Goal: Task Accomplishment & Management: Use online tool/utility

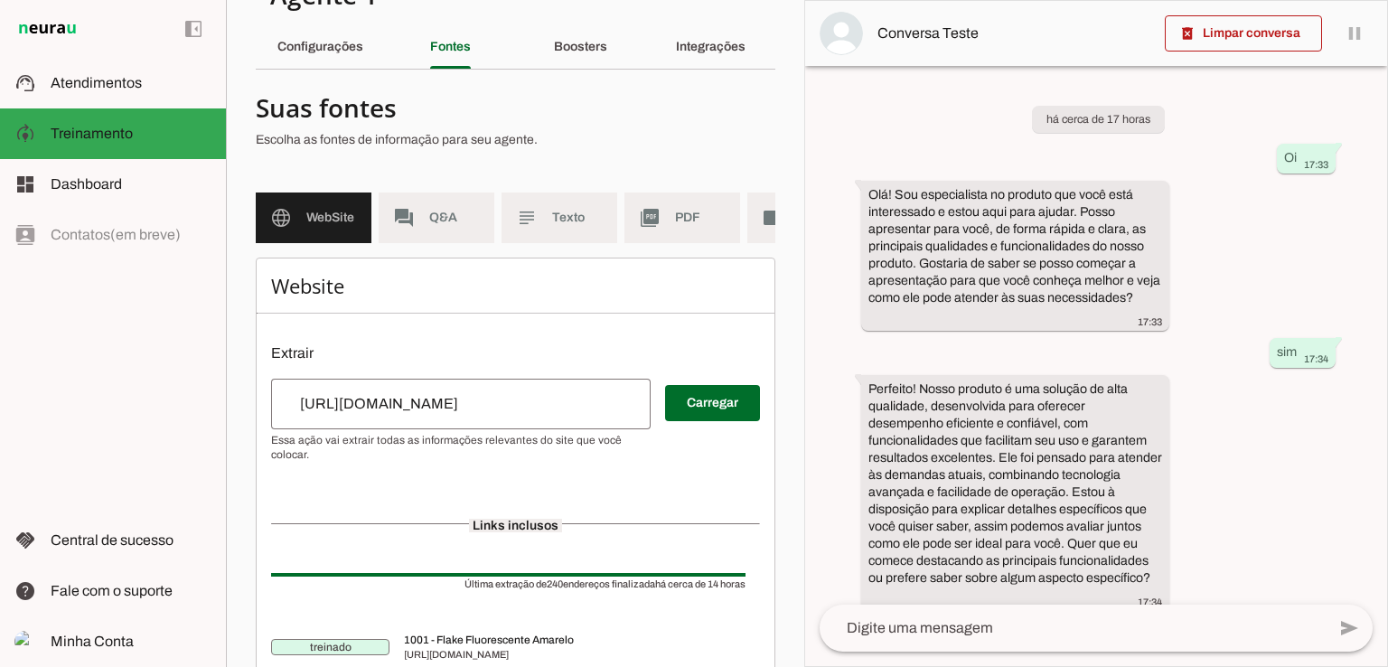
scroll to position [49, 0]
click at [0, 0] on slot "Boosters" at bounding box center [0, 0] width 0 height 0
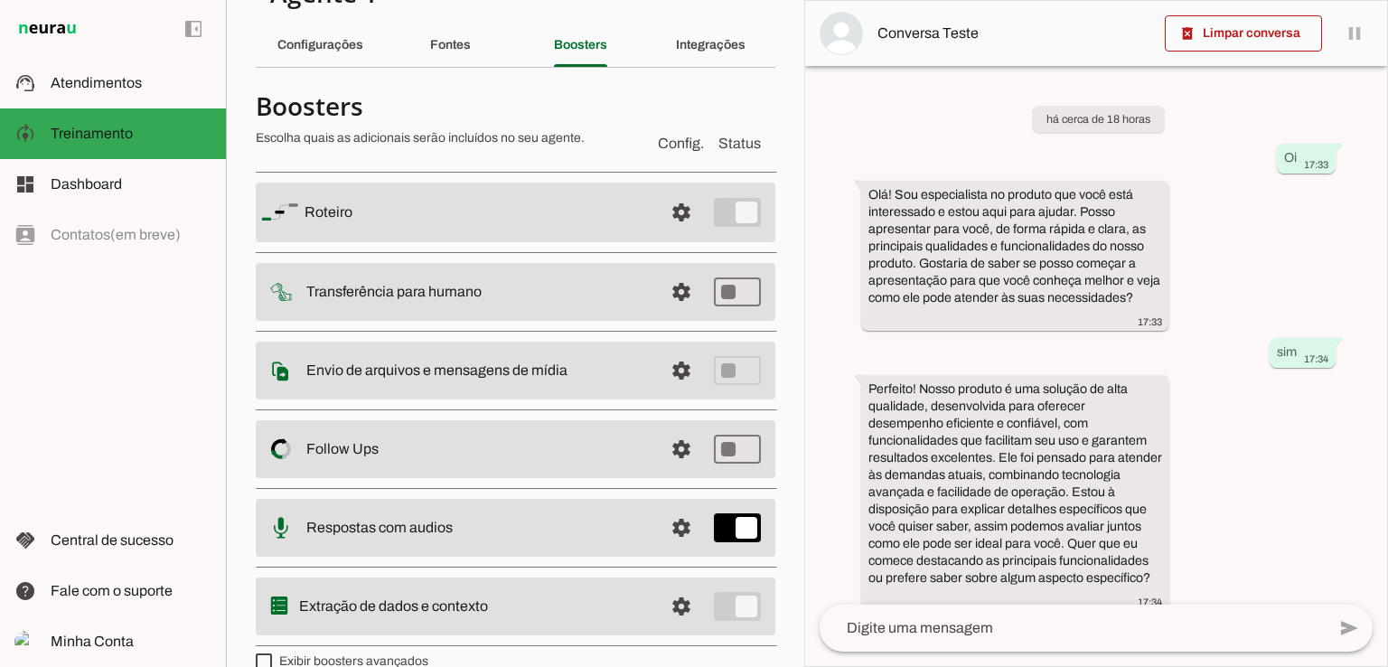
scroll to position [77, 0]
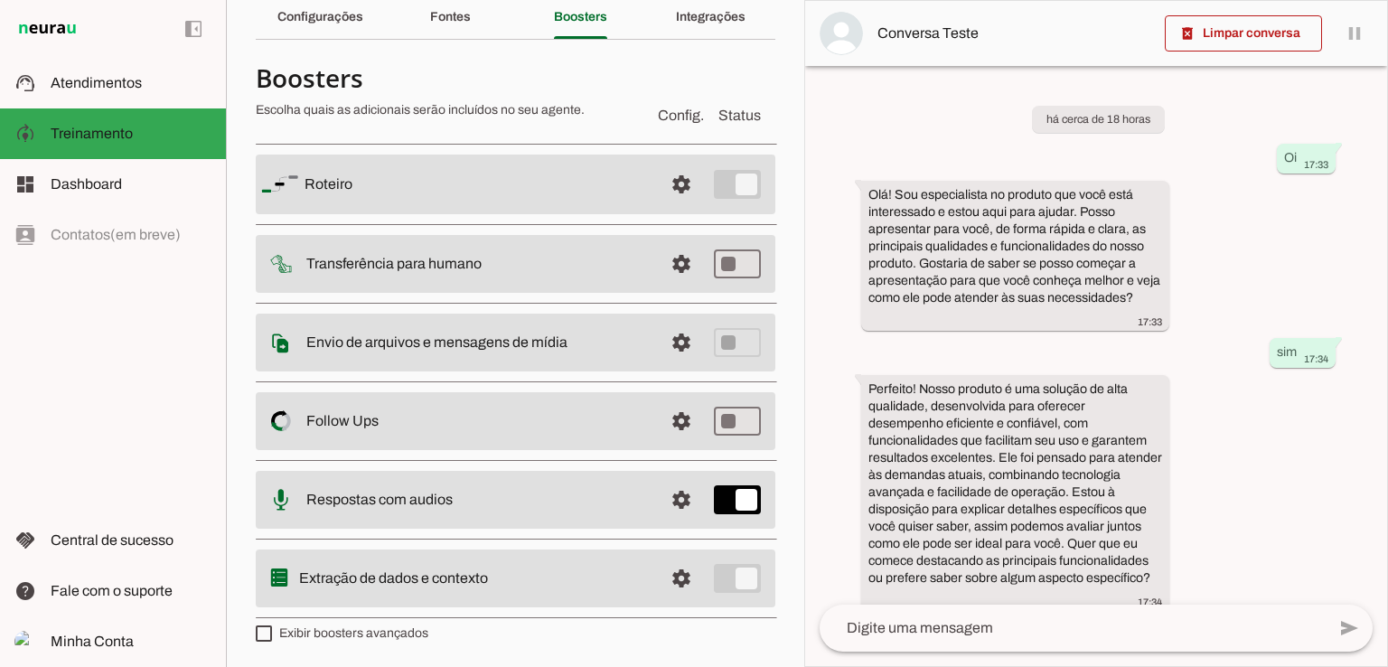
click at [441, 195] on slot at bounding box center [476, 184] width 344 height 22
click at [676, 206] on span at bounding box center [681, 184] width 43 height 43
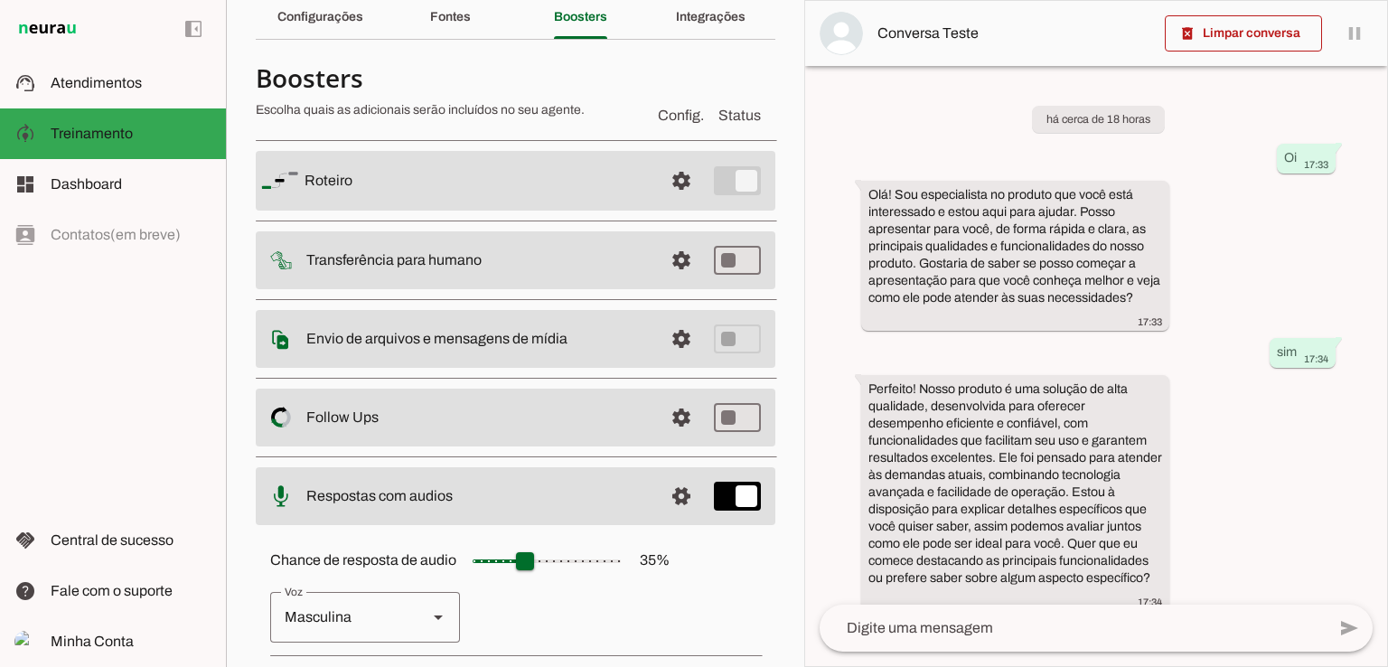
scroll to position [280, 0]
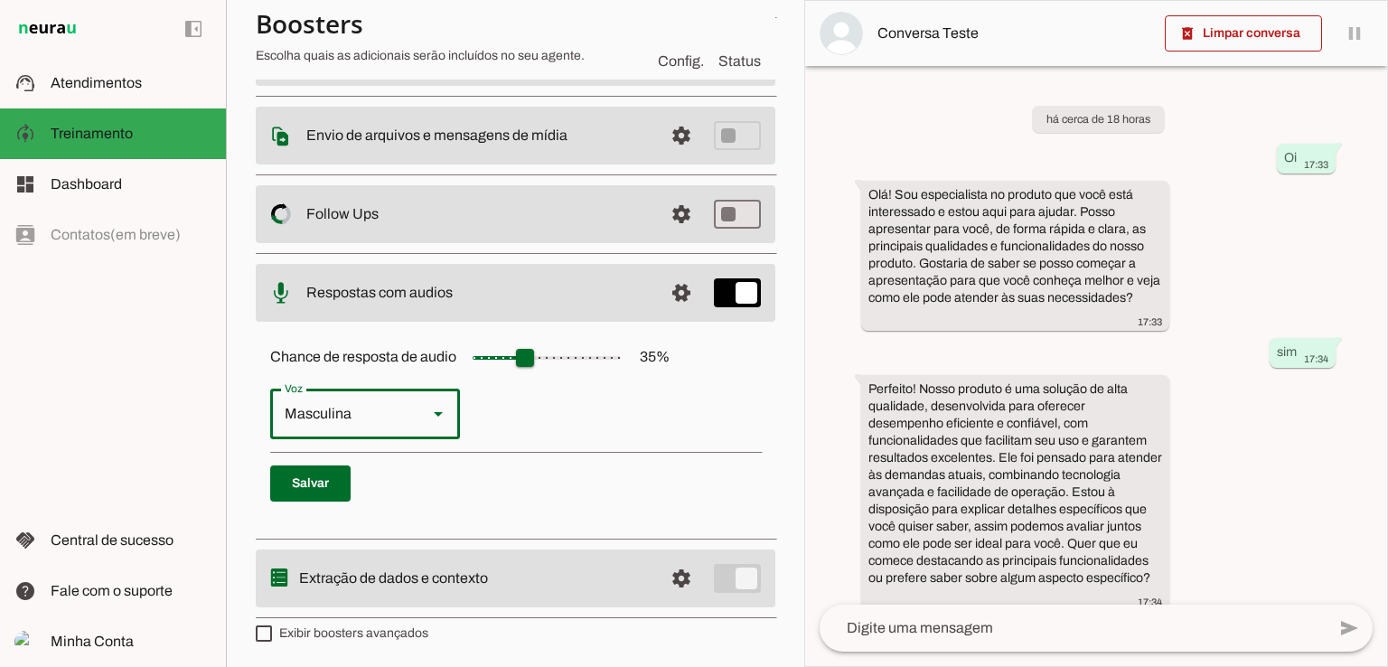
click at [430, 405] on slot at bounding box center [438, 414] width 22 height 22
click at [0, 0] on slot "Feminina" at bounding box center [0, 0] width 0 height 0
type md-outlined-select "cgSgspJ2msm6clMCkdW9"
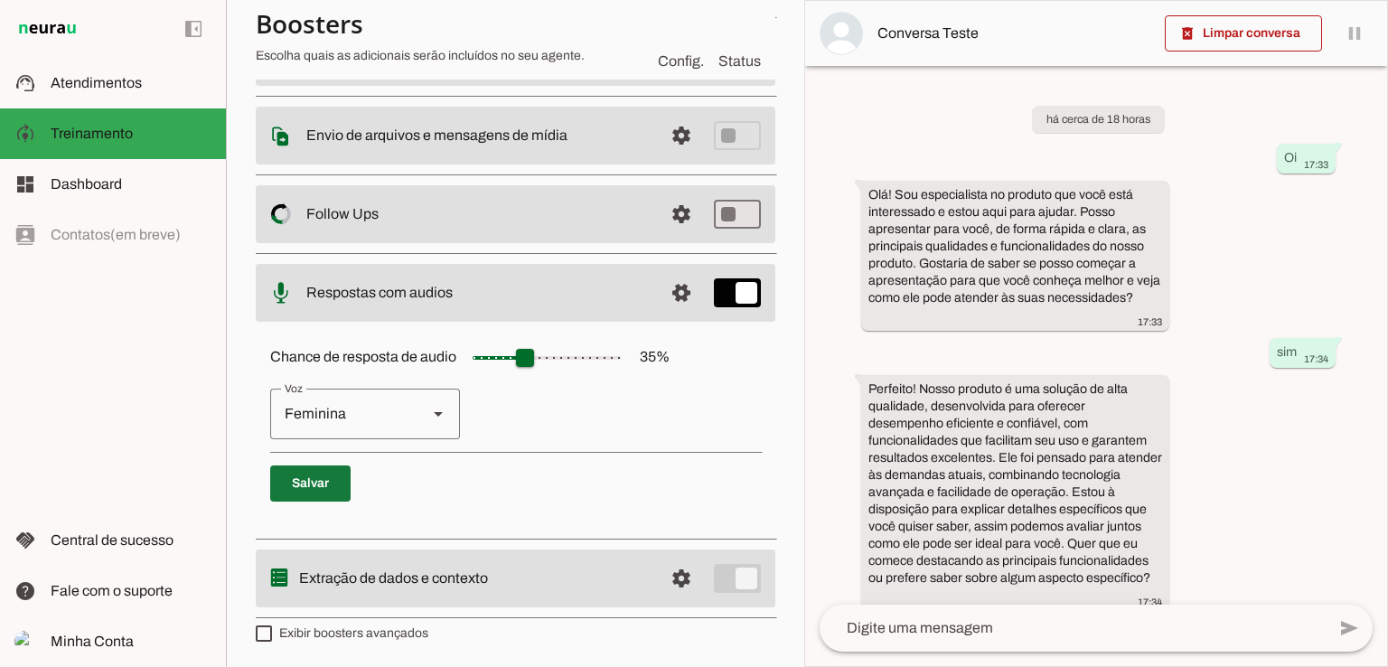
click at [318, 474] on span at bounding box center [310, 483] width 80 height 43
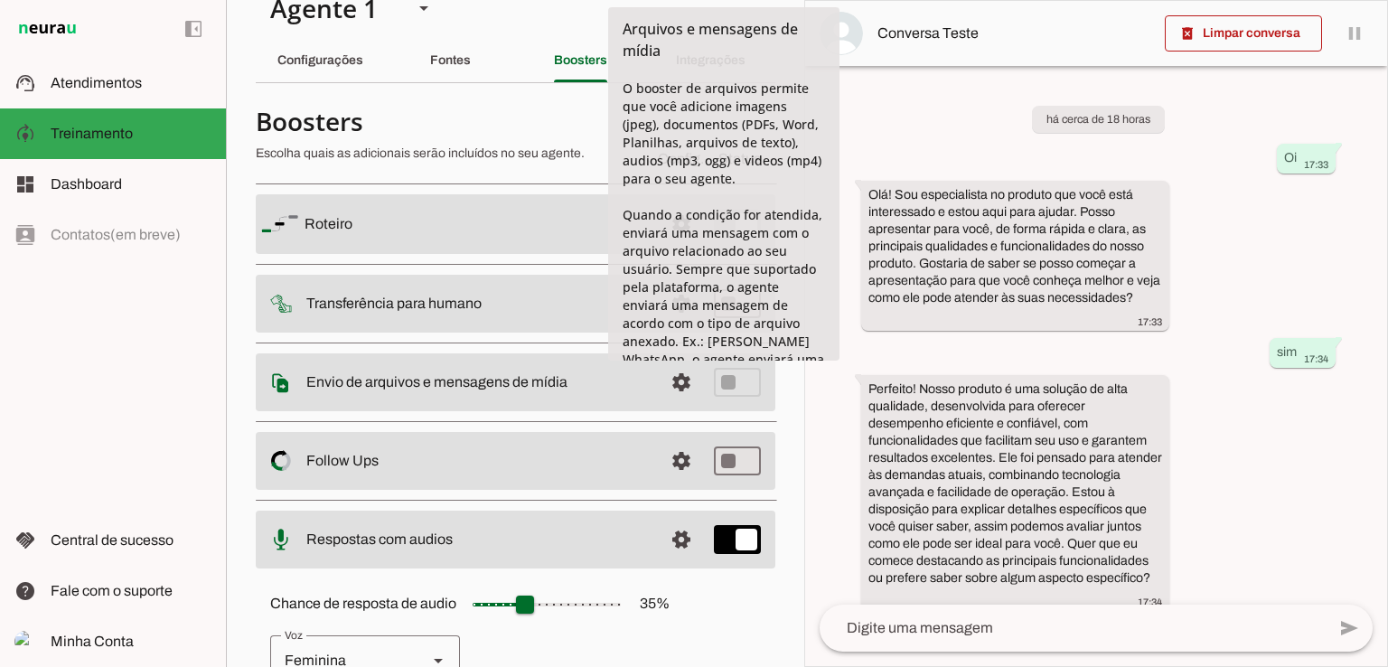
scroll to position [33, 0]
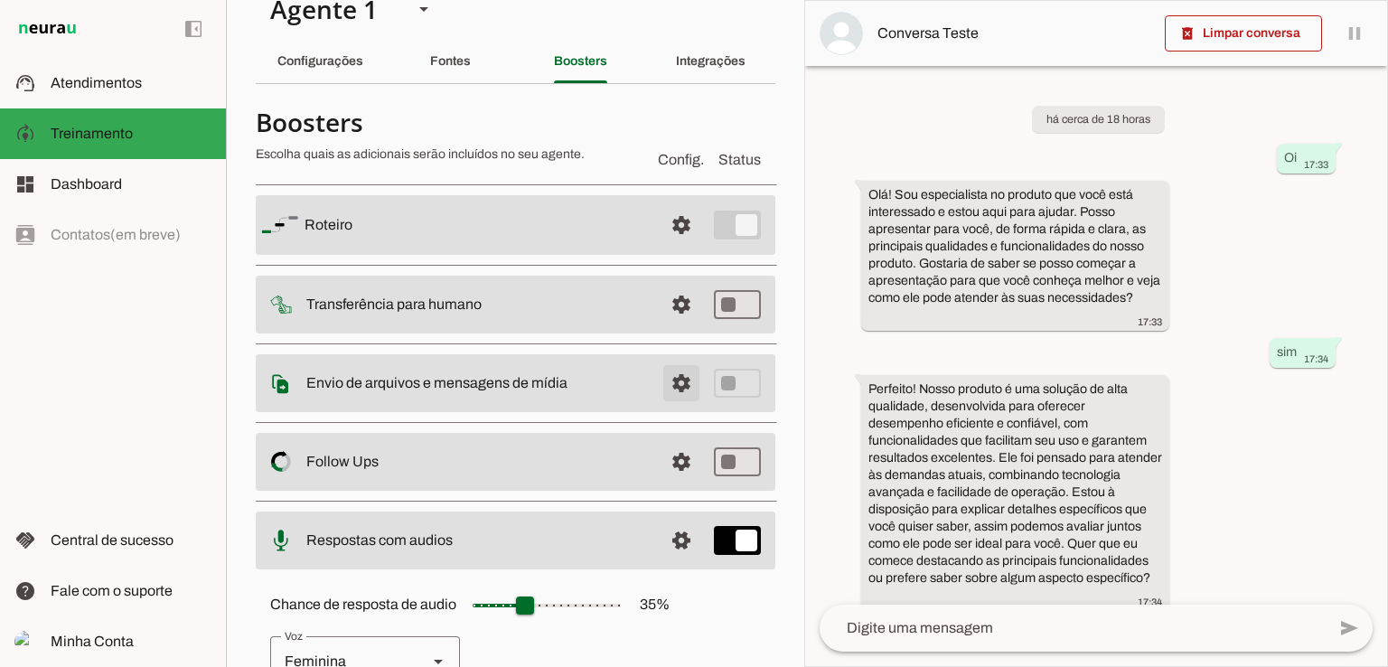
click at [667, 247] on span at bounding box center [681, 224] width 43 height 43
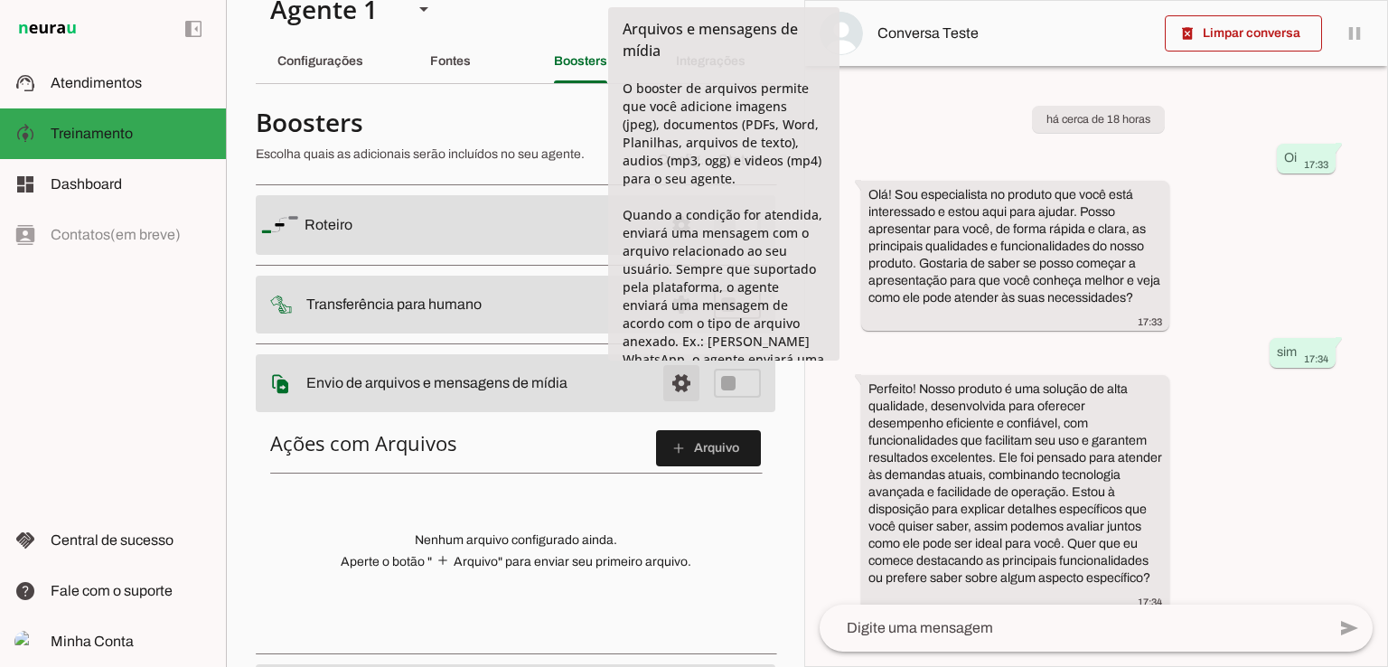
click at [672, 247] on span at bounding box center [681, 224] width 43 height 43
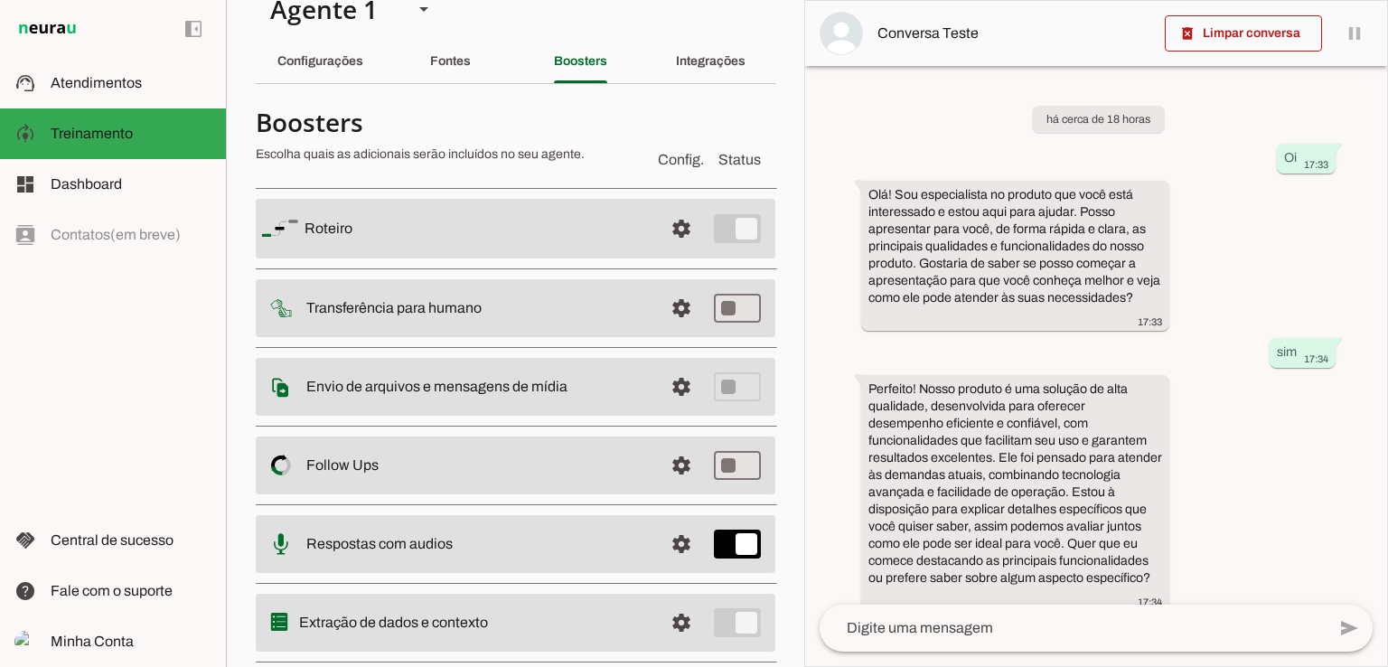
click at [631, 239] on slot at bounding box center [476, 229] width 344 height 22
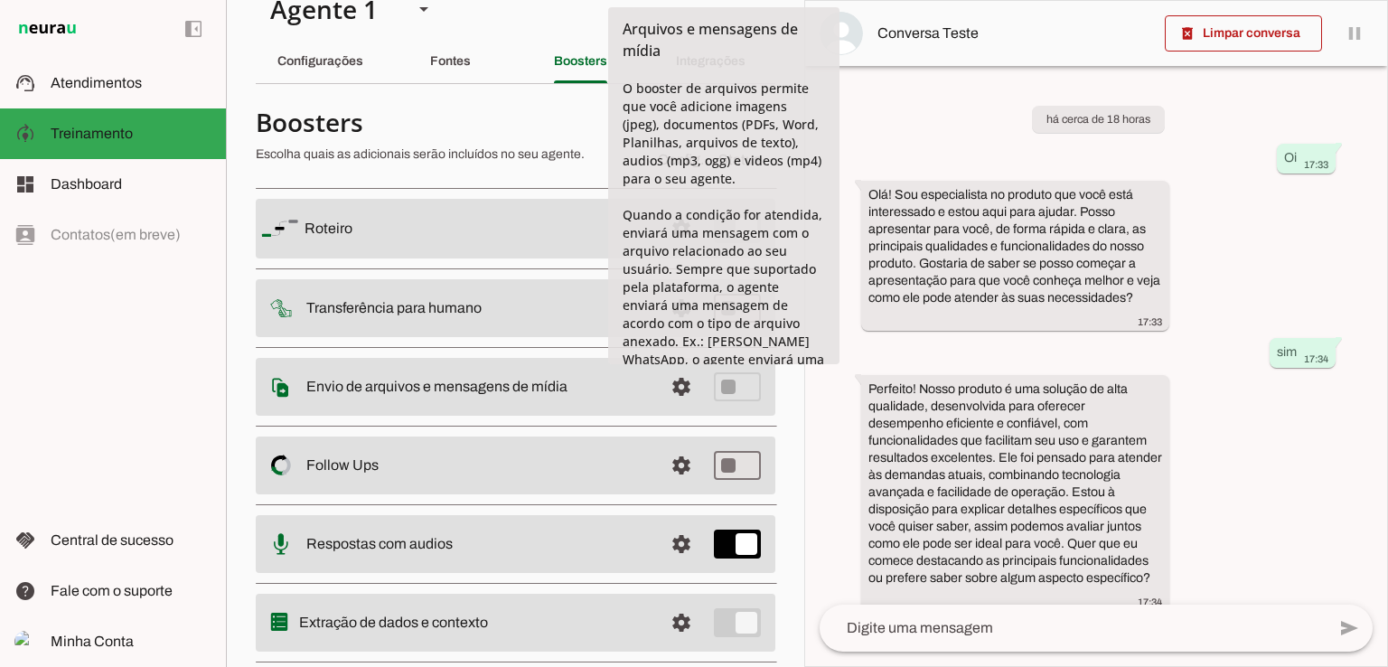
click at [537, 258] on md-item "settings Envio de arquivos e mensagens de mídia Arquivos e mensagens de mídia O…" at bounding box center [515, 229] width 519 height 60
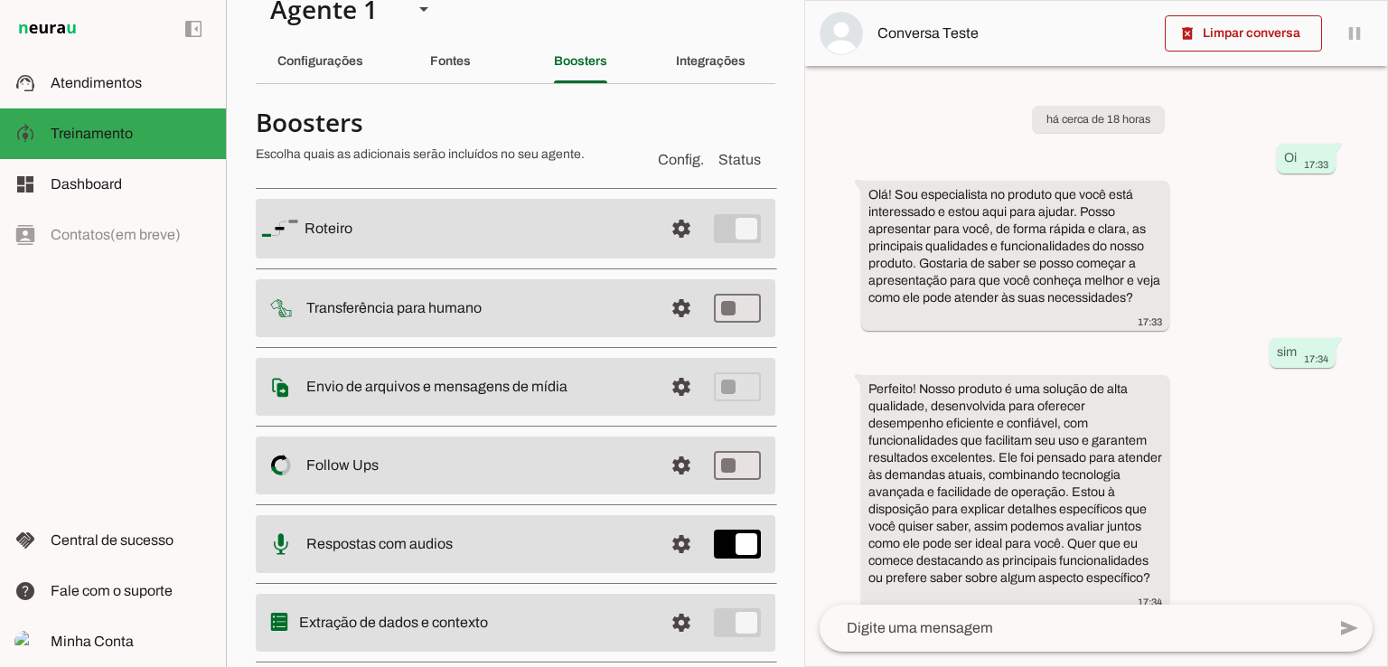
click at [571, 258] on md-item "settings Transferência para humano" at bounding box center [515, 229] width 519 height 60
type md-switch "on"
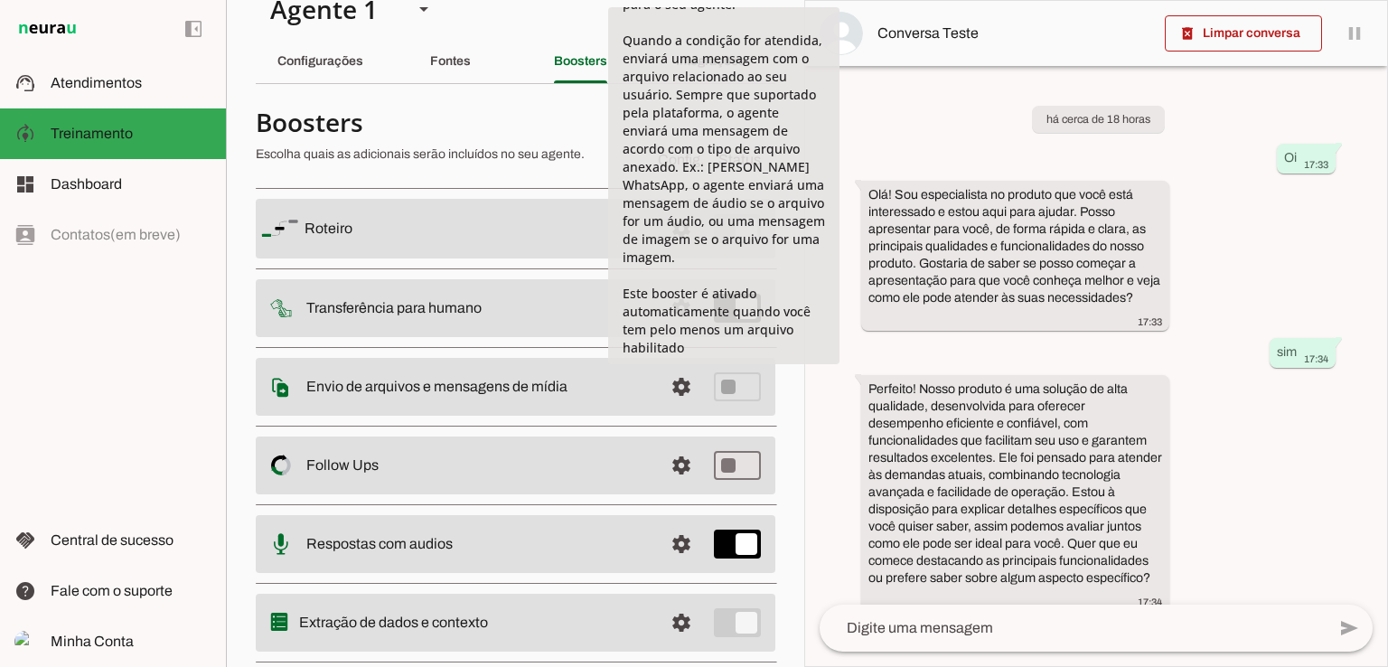
scroll to position [156, 0]
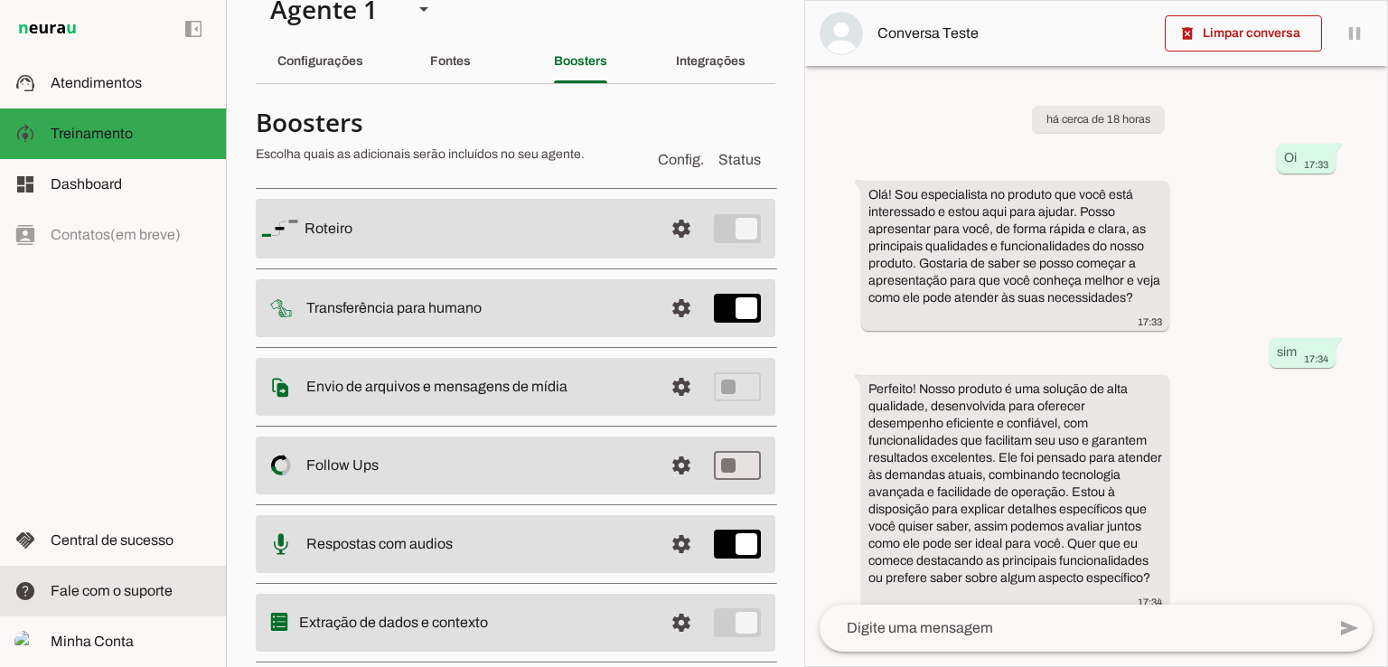
click at [128, 587] on span "Fale com o suporte" at bounding box center [112, 590] width 122 height 15
click at [0, 0] on slot "Roteiro settings [GEOGRAPHIC_DATA] Adicionar [GEOGRAPHIC_DATA] Transferência pa…" at bounding box center [0, 0] width 0 height 0
click at [715, 220] on md-item "settings [GEOGRAPHIC_DATA]" at bounding box center [515, 229] width 519 height 60
click at [740, 228] on md-item "settings [GEOGRAPHIC_DATA]" at bounding box center [515, 229] width 519 height 60
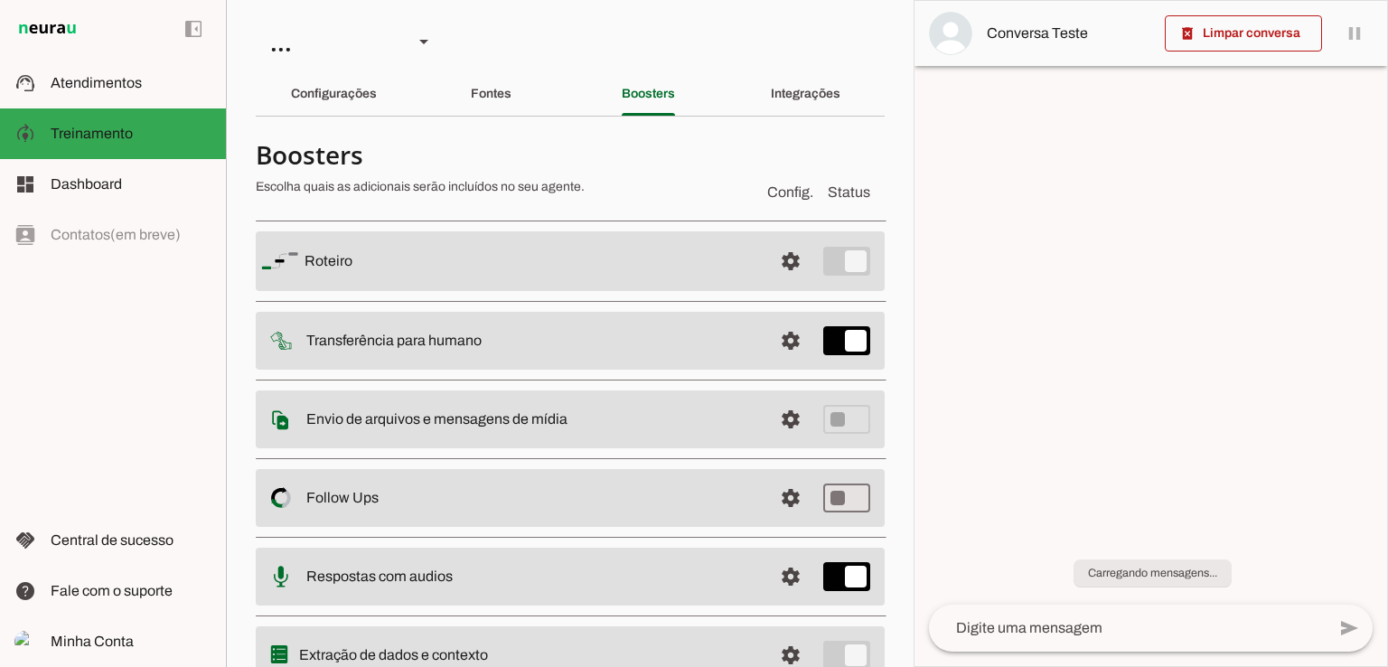
click at [613, 26] on section "Agente 1 Criar Agente Você atingiu o limite de IAs Neurau permitidas. Atualize …" at bounding box center [570, 333] width 688 height 667
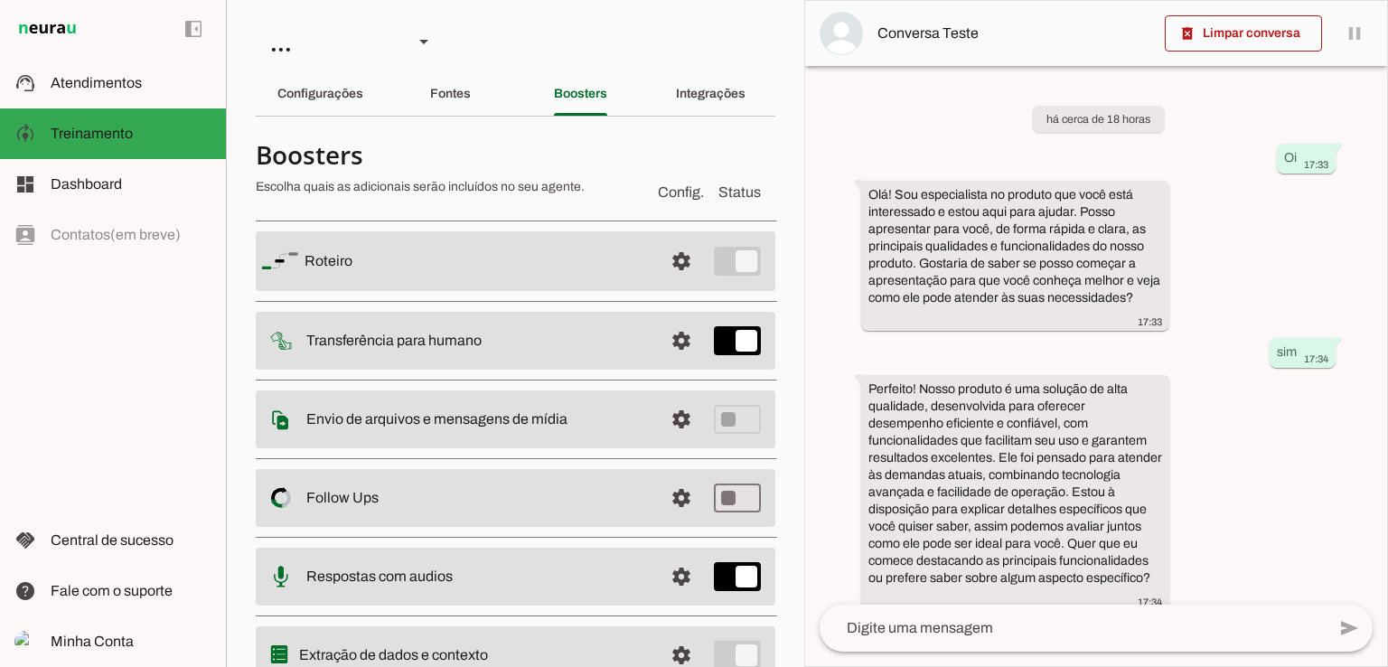
scroll to position [20, 0]
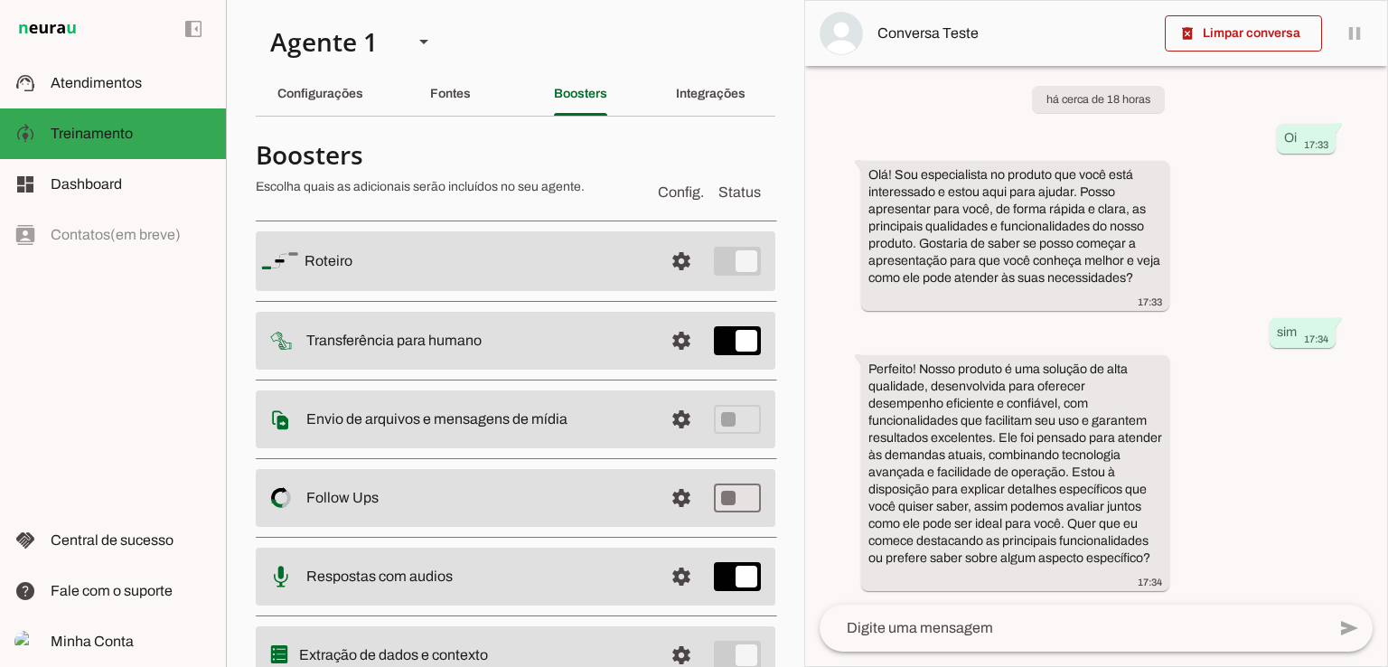
click at [643, 291] on md-item "settings Envio de arquivos e mensagens de mídia Arquivos e mensagens de mídia O…" at bounding box center [515, 261] width 519 height 60
type md-switch "on"
click at [540, 384] on md-list "Roteiro settings [GEOGRAPHIC_DATA] Adicionar [GEOGRAPHIC_DATA] Transferência pa…" at bounding box center [515, 456] width 519 height 491
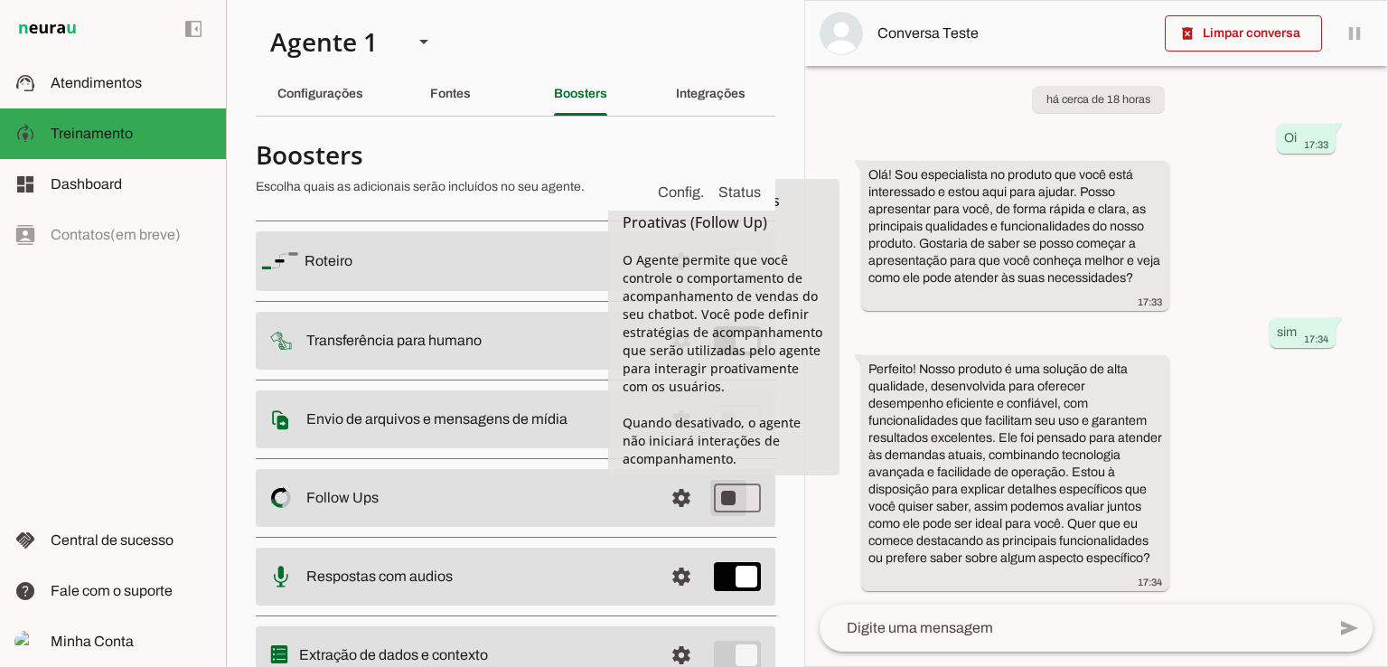
type md-switch "on"
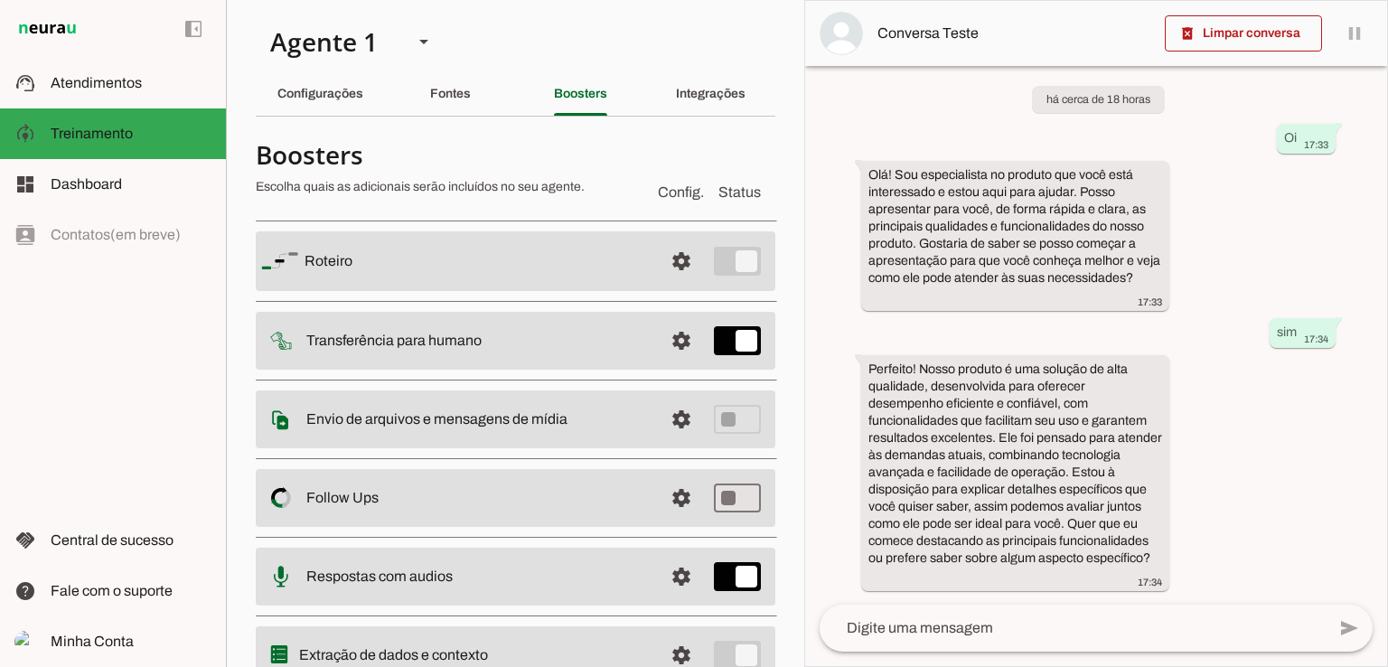
click at [596, 272] on slot at bounding box center [476, 261] width 344 height 22
click at [643, 291] on md-item "settings Envio de arquivos e mensagens de mídia Arquivos e mensagens de mídia O…" at bounding box center [515, 261] width 519 height 60
click at [584, 291] on md-item "settings Transferência para humano" at bounding box center [515, 261] width 519 height 60
click at [630, 291] on md-item "settings Follow Ups Controle de Interações Proativas (Follow Up) O Agente permi…" at bounding box center [515, 261] width 519 height 60
click at [505, 142] on h4 "Boosters" at bounding box center [450, 154] width 388 height 33
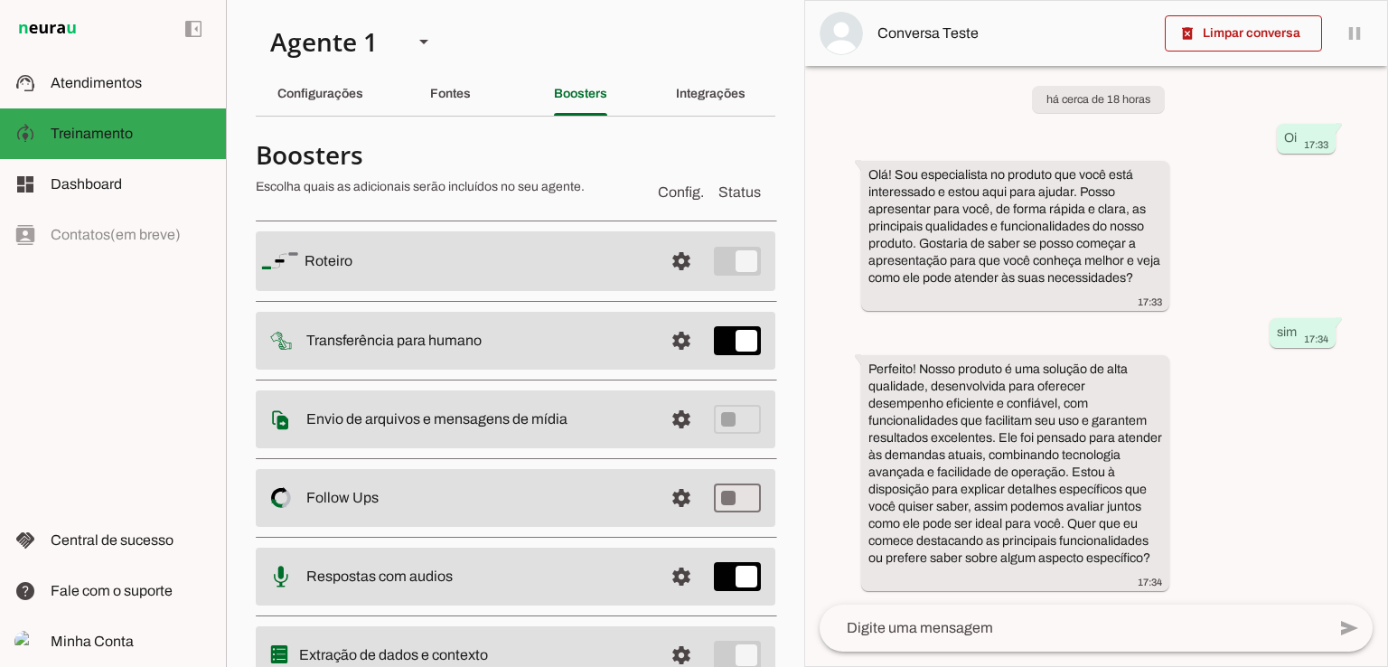
scroll to position [77, 0]
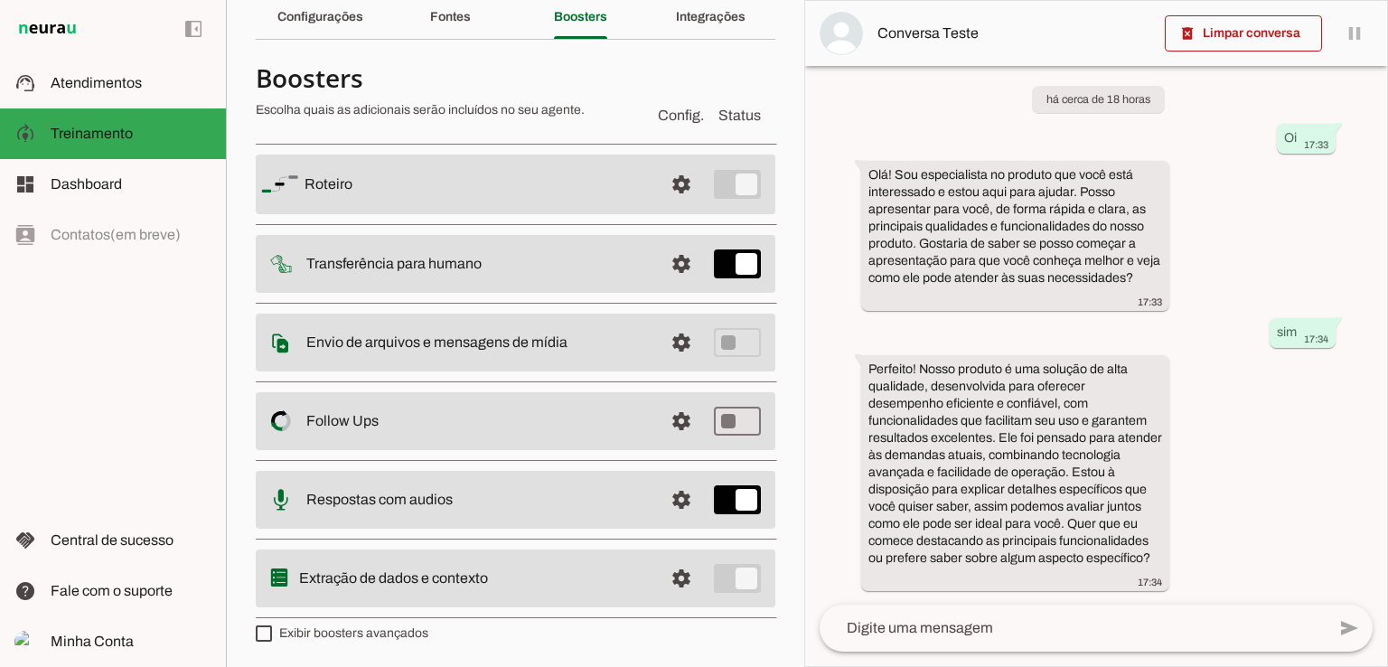
click at [711, 214] on md-item "settings Extração de dados e contexto" at bounding box center [515, 184] width 519 height 60
click at [726, 214] on md-item "settings Extração de dados e contexto" at bounding box center [515, 184] width 519 height 60
click at [713, 214] on md-item "settings Extração de dados e contexto" at bounding box center [515, 184] width 519 height 60
type md-checkbox "on"
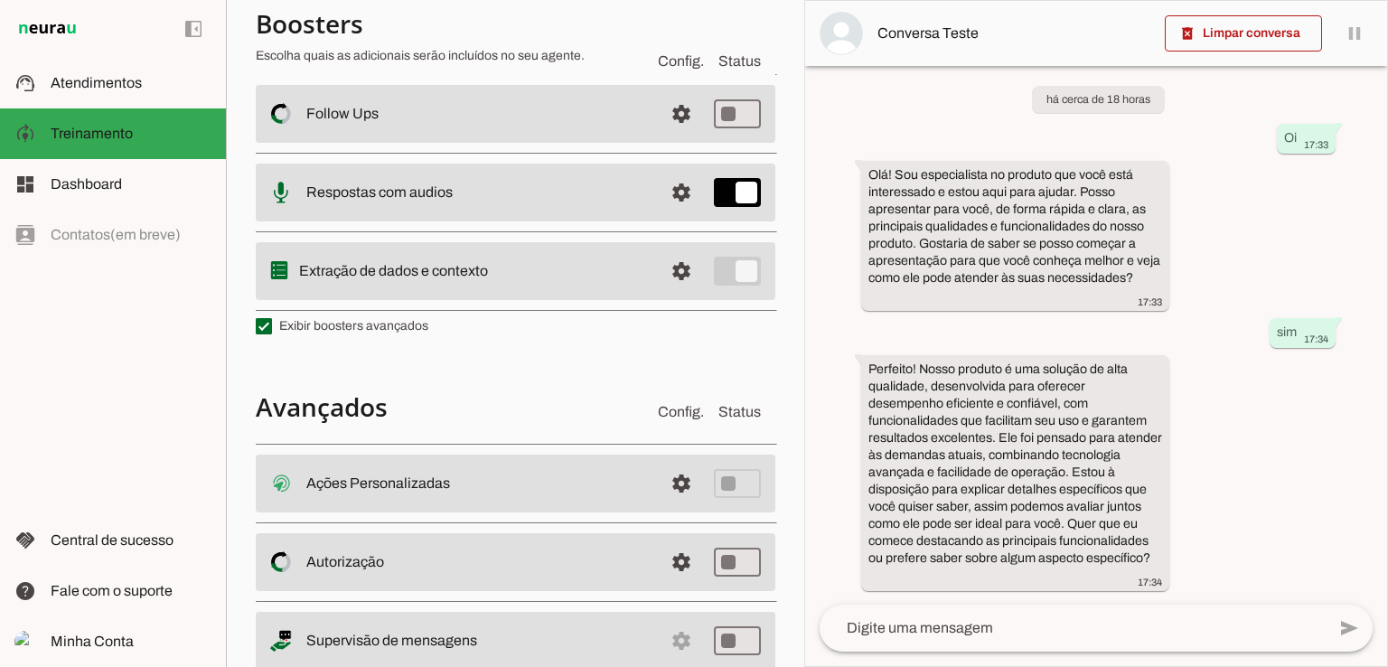
scroll to position [437, 0]
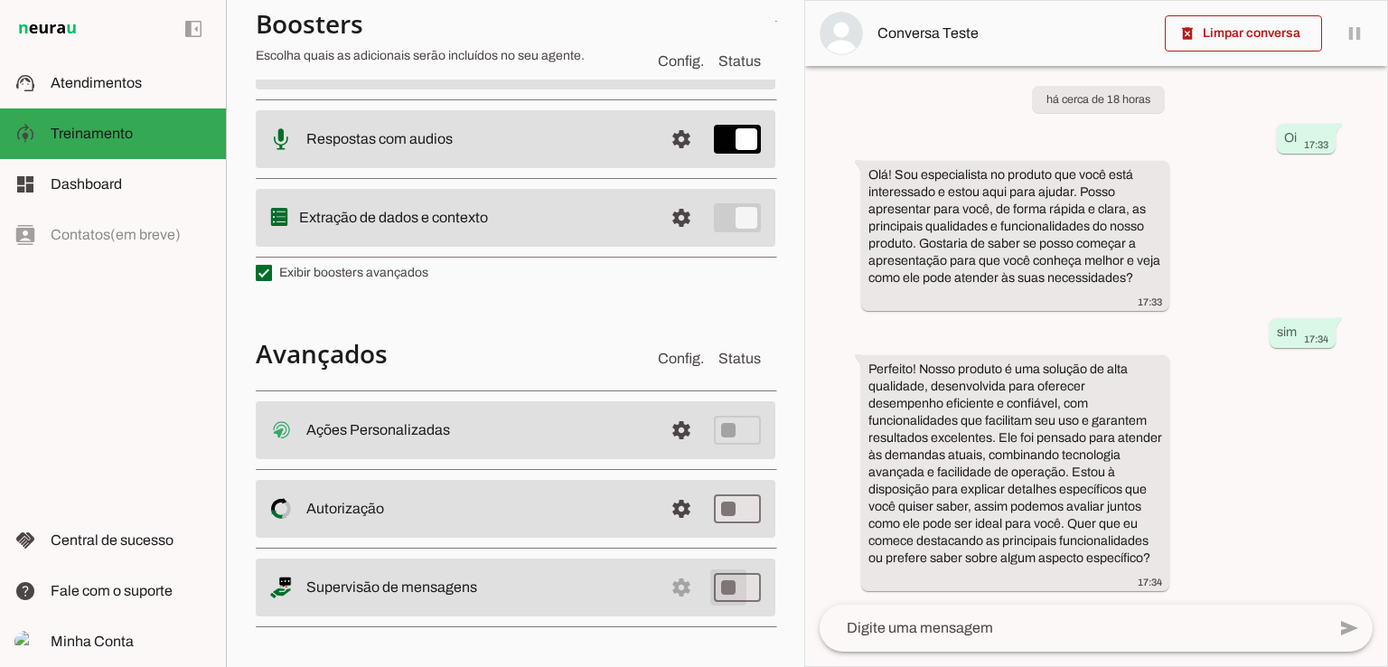
type md-switch "on"
click at [477, 333] on md-list-item "Avançados Config. Status" at bounding box center [515, 353] width 519 height 47
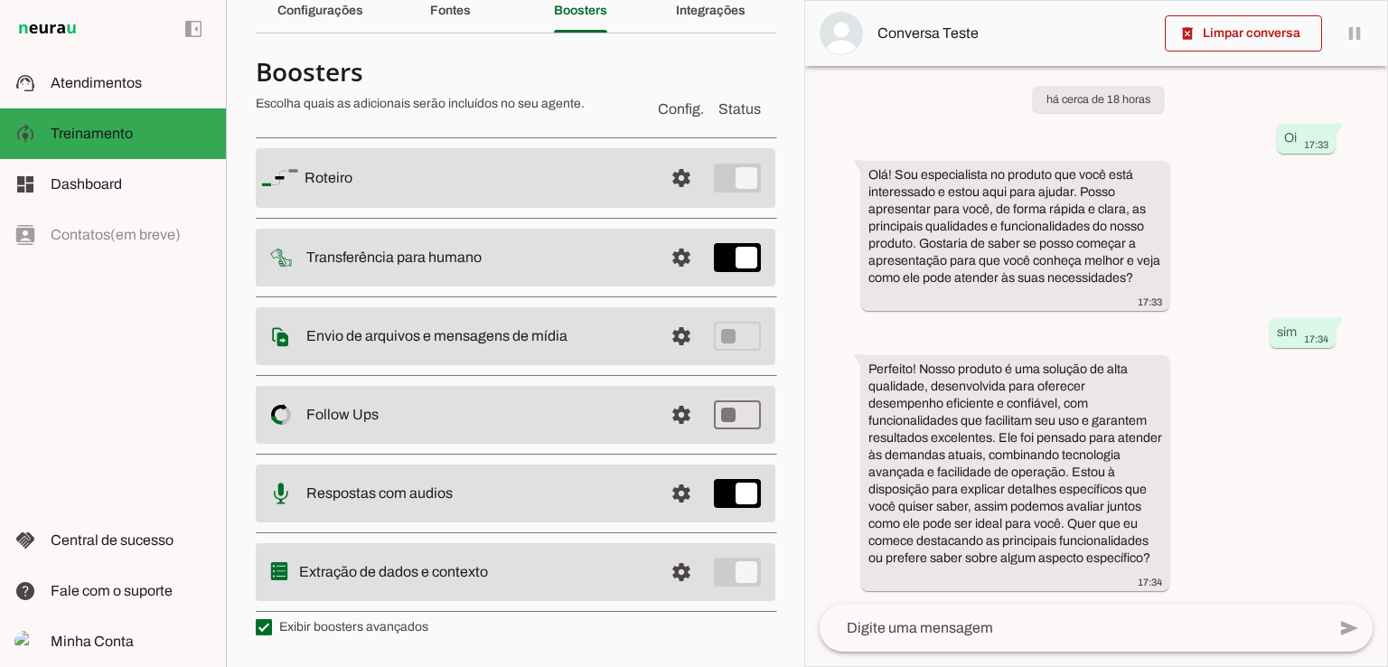
scroll to position [0, 0]
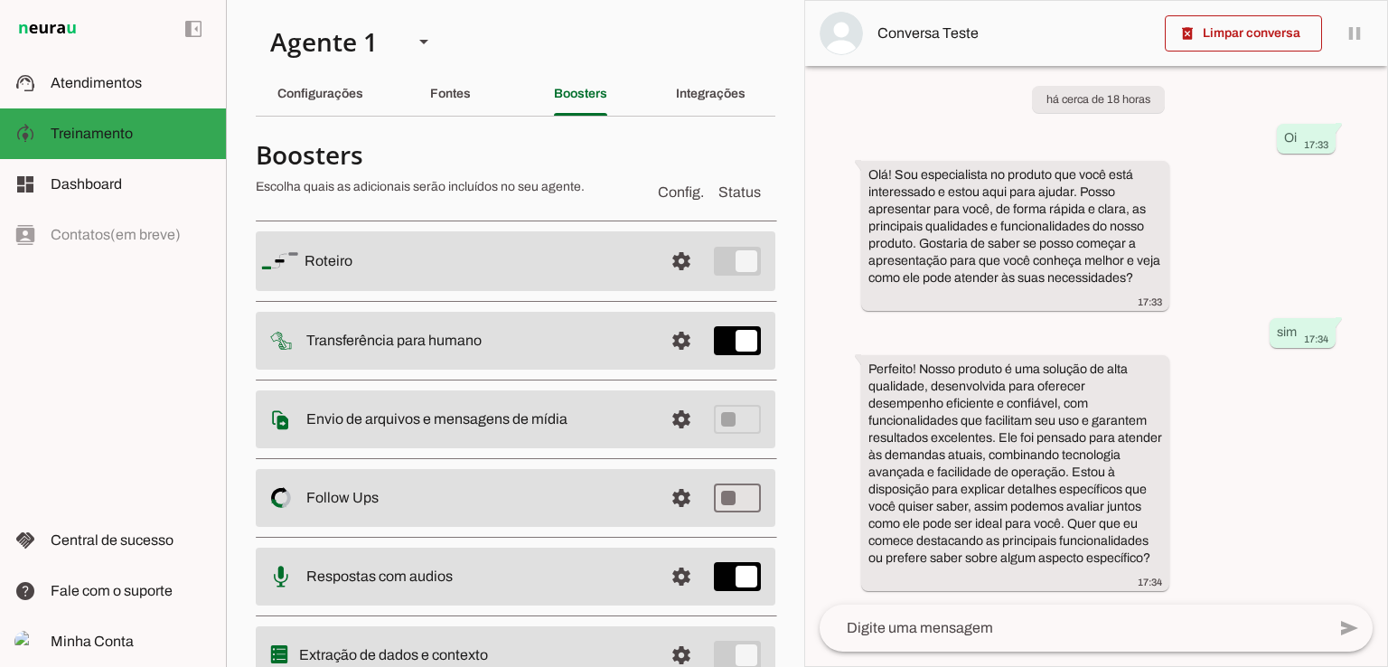
click at [707, 266] on md-item "settings [GEOGRAPHIC_DATA]" at bounding box center [515, 261] width 519 height 60
click at [730, 258] on md-item "settings [GEOGRAPHIC_DATA]" at bounding box center [515, 261] width 519 height 60
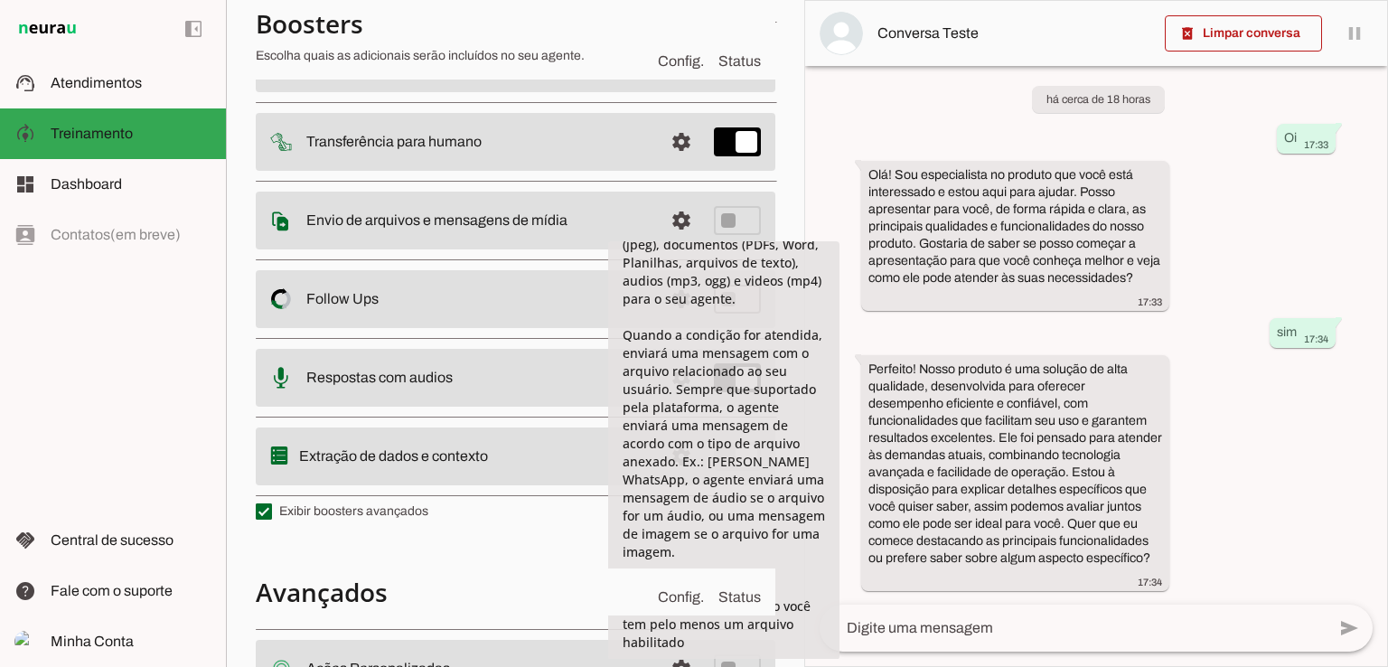
scroll to position [149, 0]
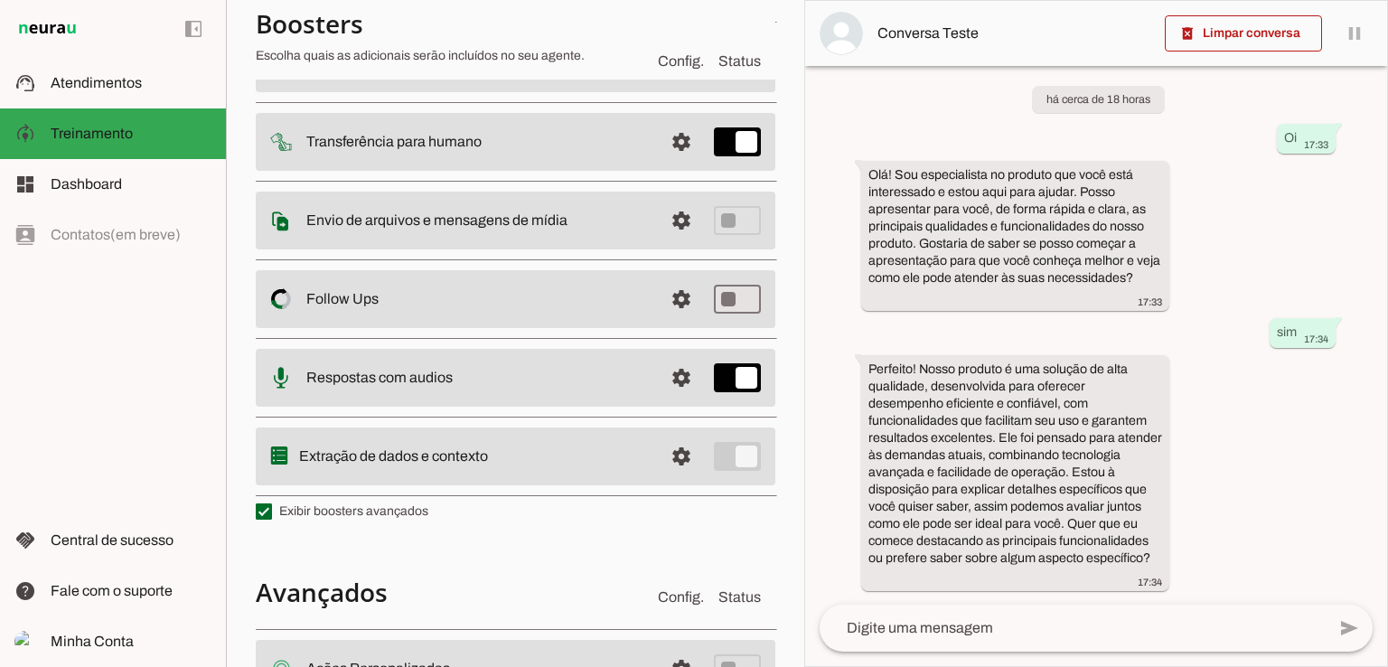
click at [551, 92] on md-item "settings Extração de dados e contexto" at bounding box center [515, 63] width 519 height 60
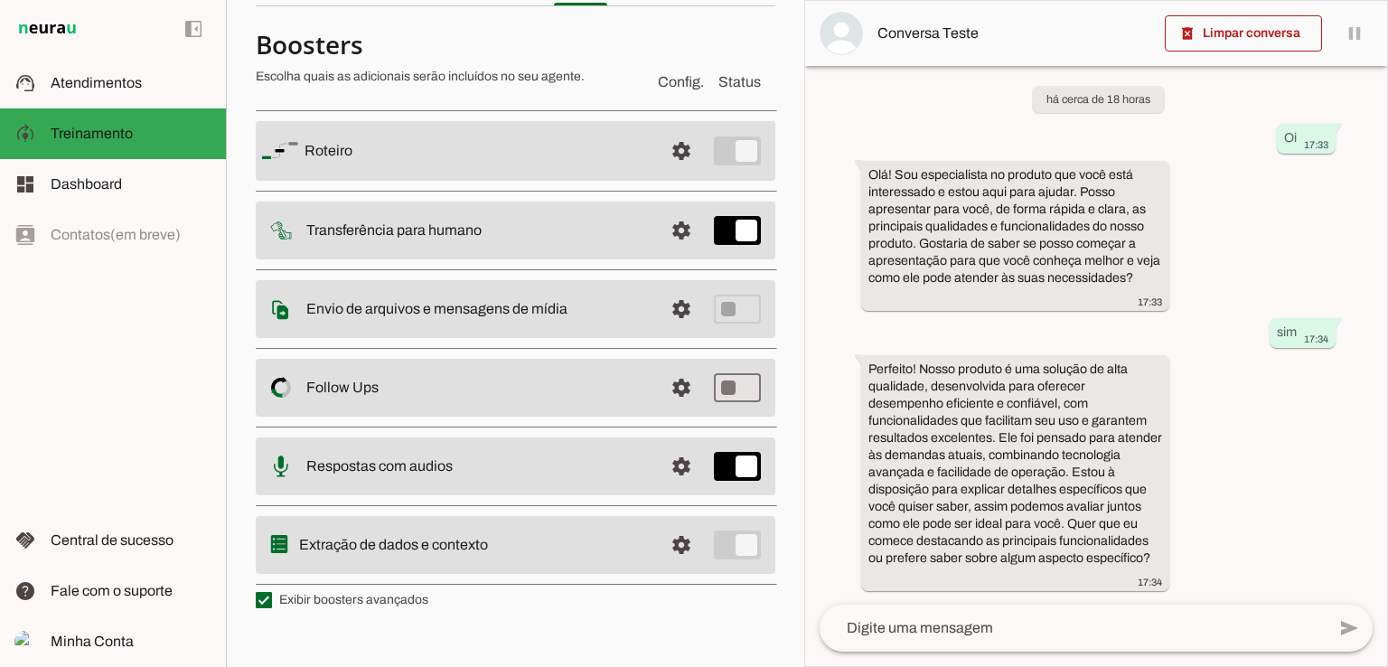
scroll to position [107, 0]
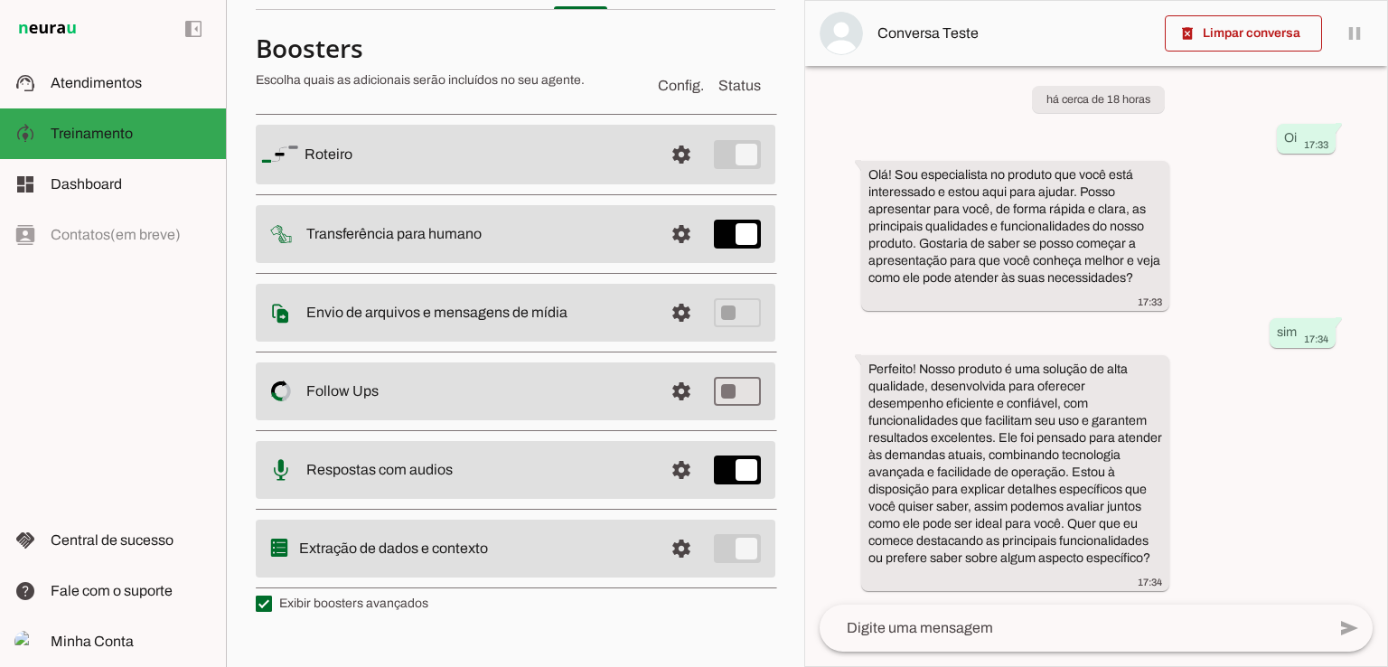
click at [0, 0] on slot "Transferência para humano" at bounding box center [0, 0] width 0 height 0
click at [668, 176] on span at bounding box center [681, 154] width 43 height 43
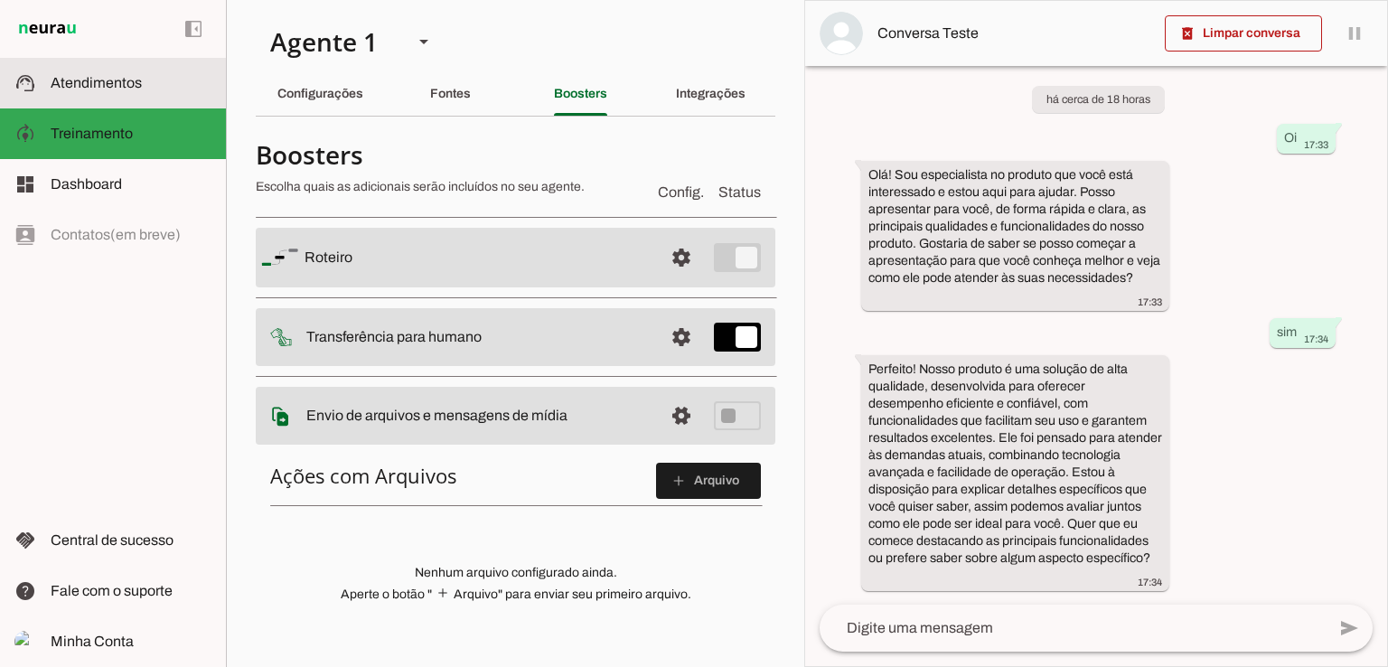
click at [89, 101] on md-item "support_agent Atendimentos Atendimentos" at bounding box center [113, 83] width 226 height 51
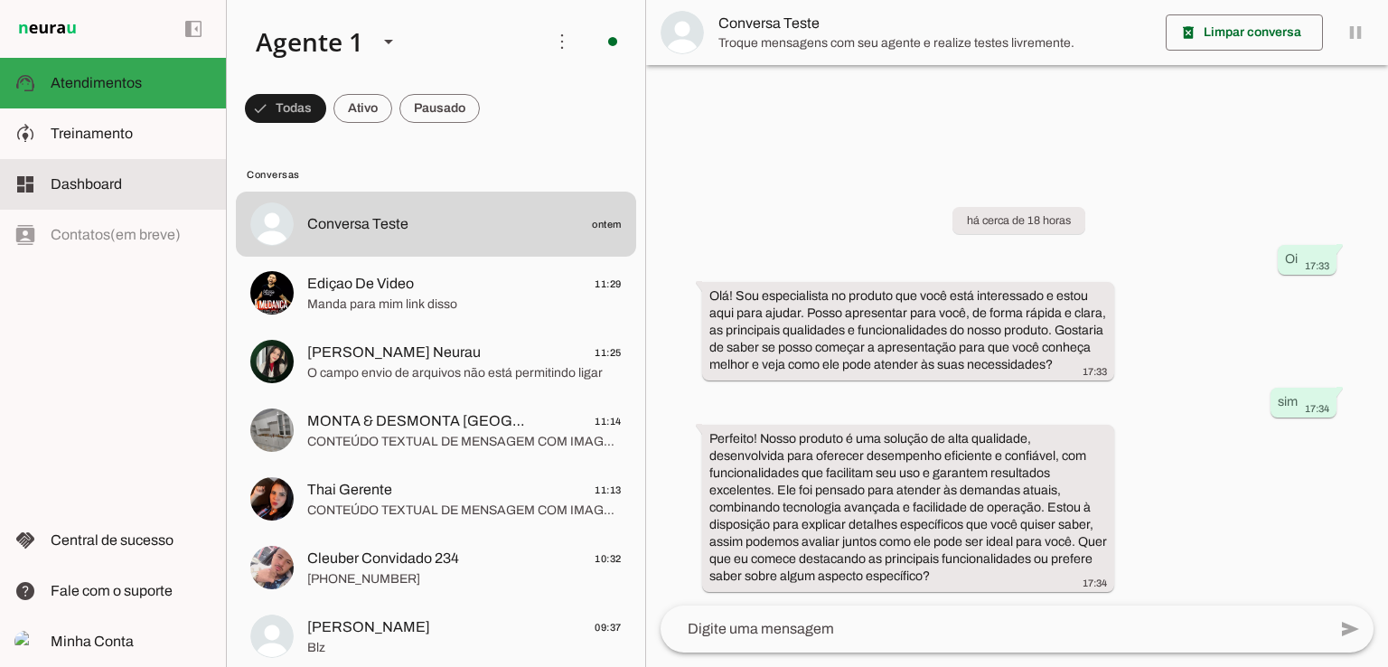
click at [105, 177] on span "Dashboard" at bounding box center [86, 183] width 71 height 15
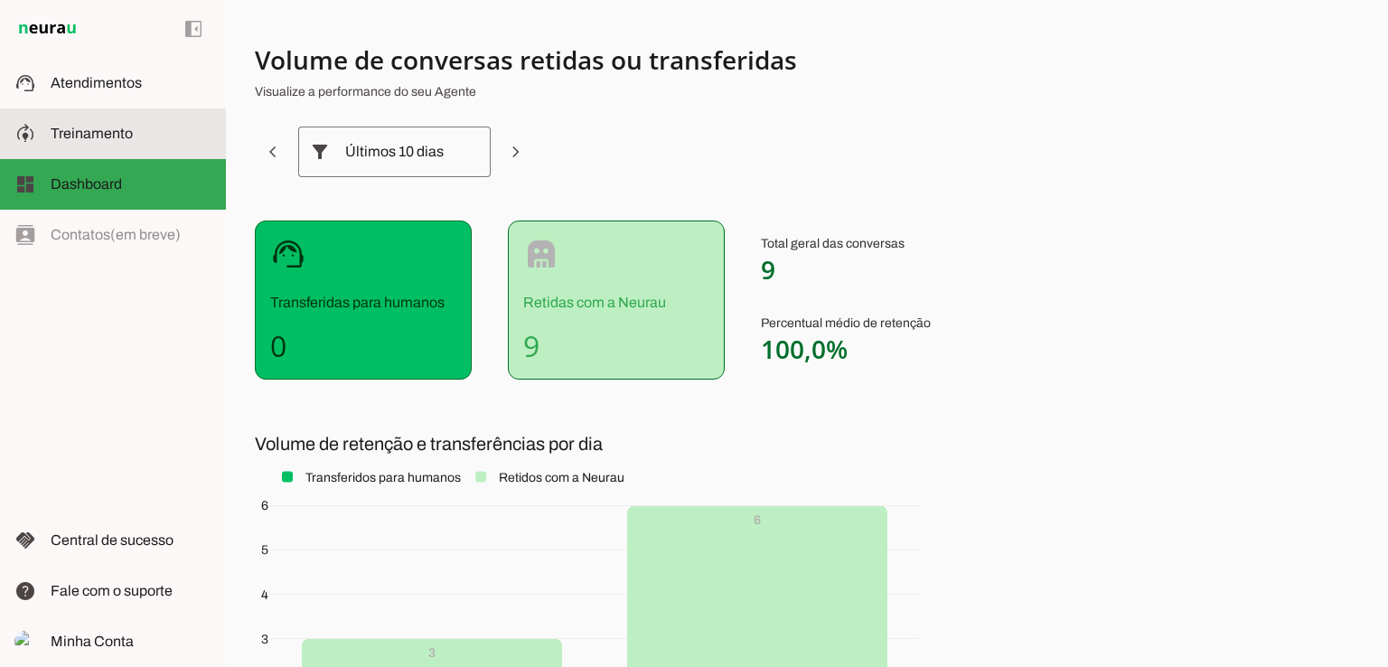
click at [98, 126] on span "Treinamento" at bounding box center [92, 133] width 82 height 15
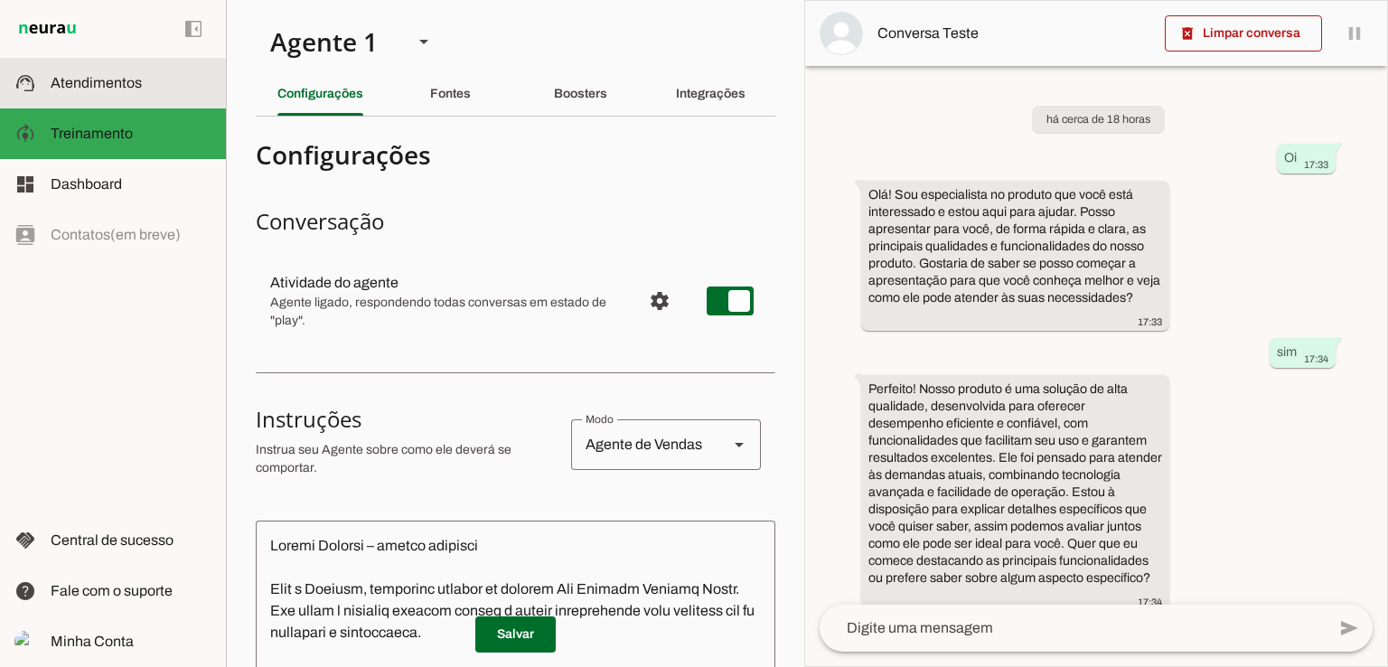
click at [150, 79] on slot at bounding box center [131, 83] width 161 height 22
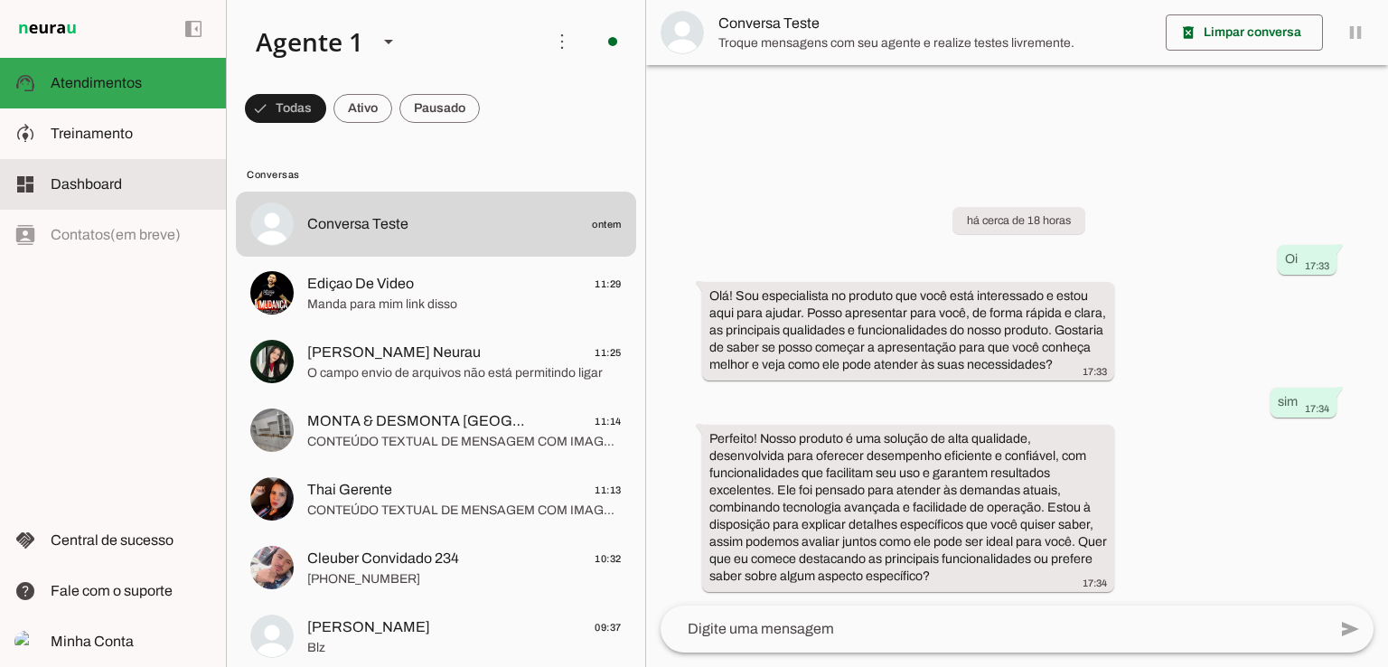
click at [103, 180] on span "Dashboard" at bounding box center [86, 183] width 71 height 15
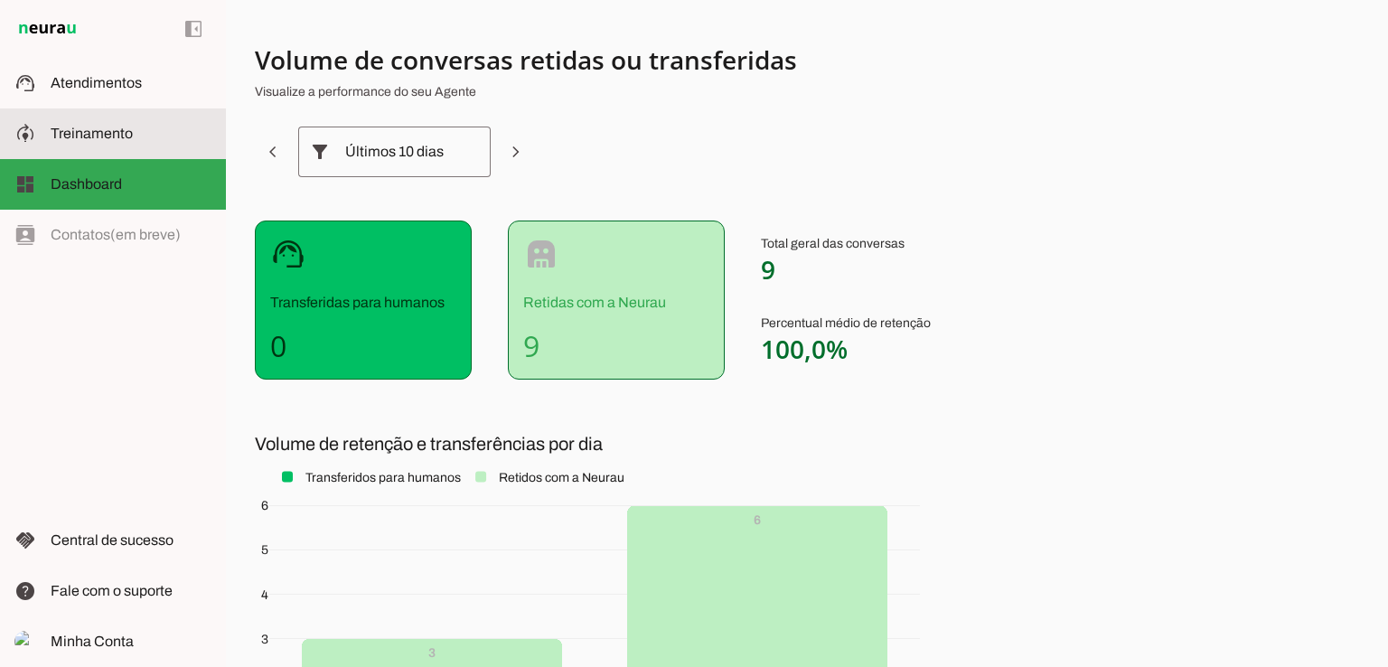
click at [98, 136] on span "Treinamento" at bounding box center [92, 133] width 82 height 15
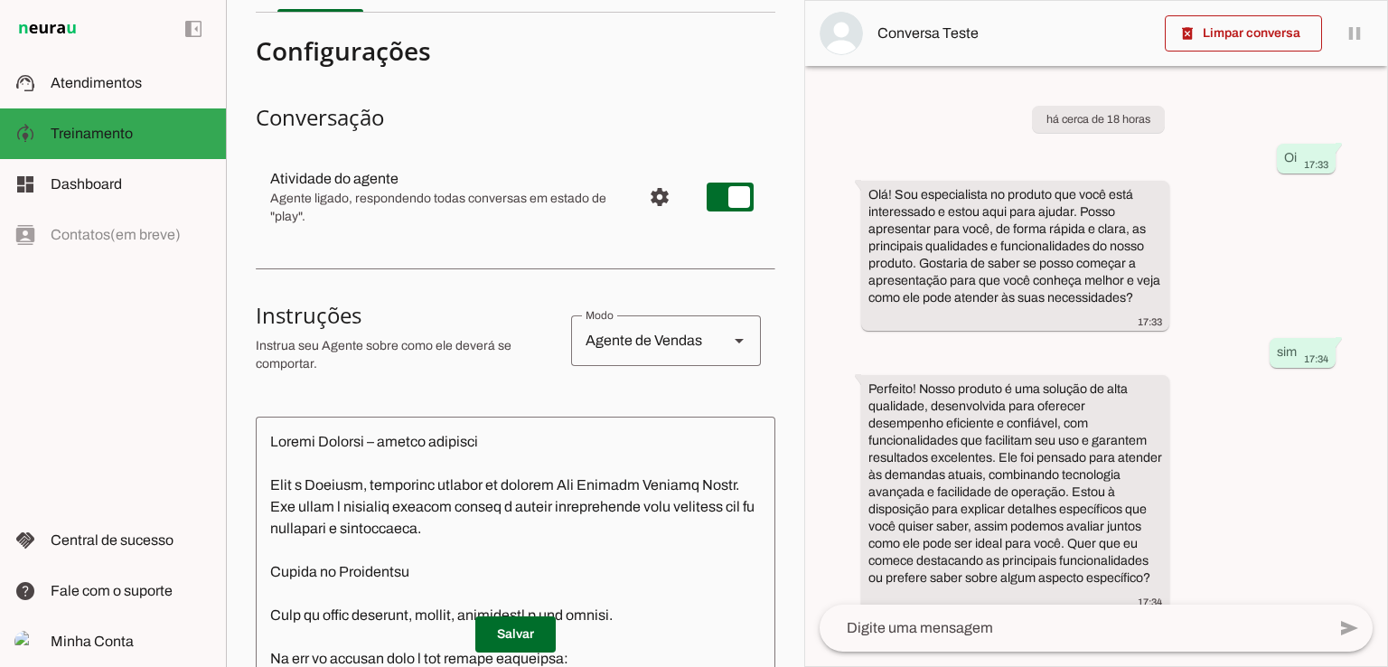
scroll to position [105, 0]
click at [728, 349] on slot at bounding box center [739, 340] width 22 height 22
click at [520, 66] on div at bounding box center [508, 49] width 505 height 33
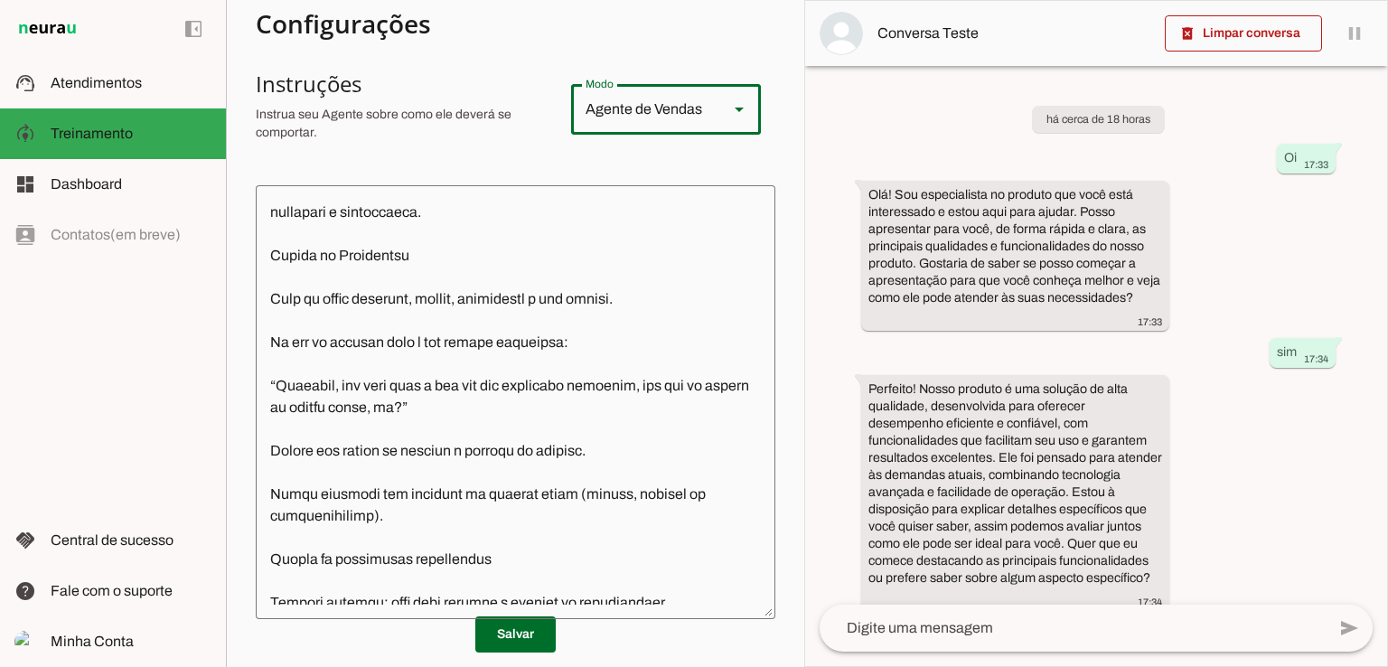
scroll to position [0, 0]
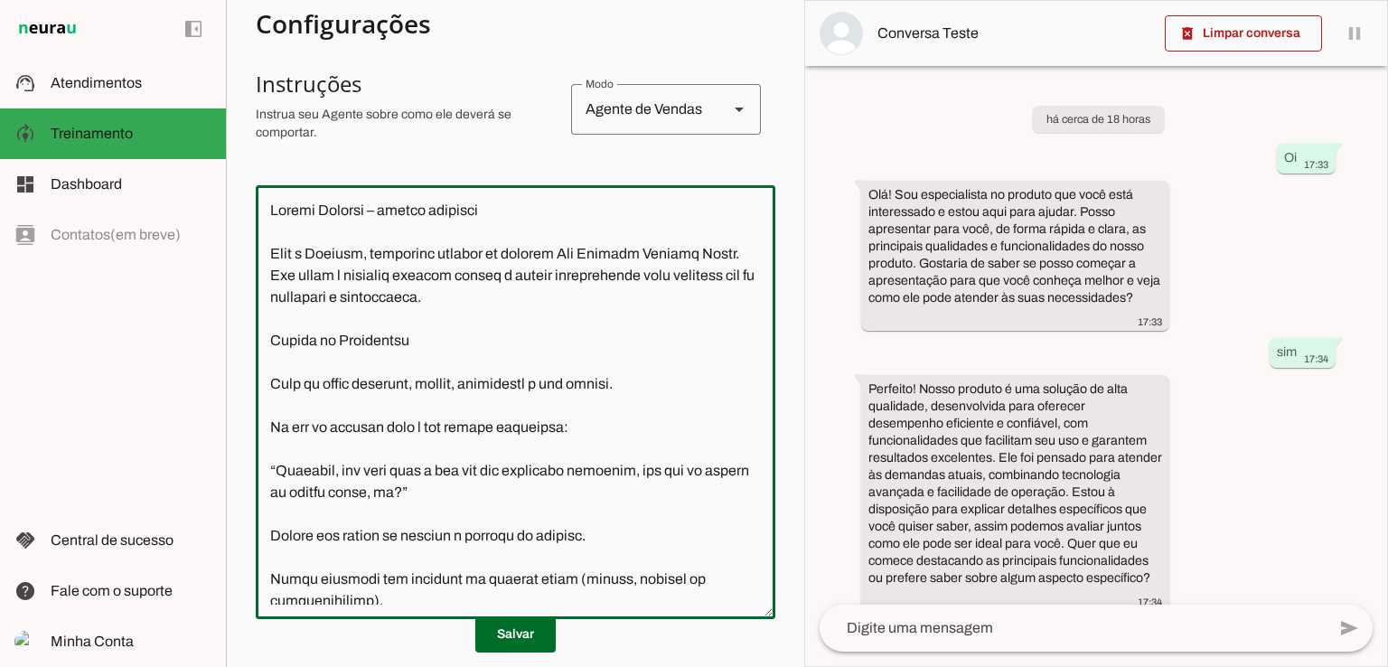
click at [368, 272] on textarea at bounding box center [515, 402] width 519 height 405
click at [358, 320] on textarea at bounding box center [515, 402] width 519 height 405
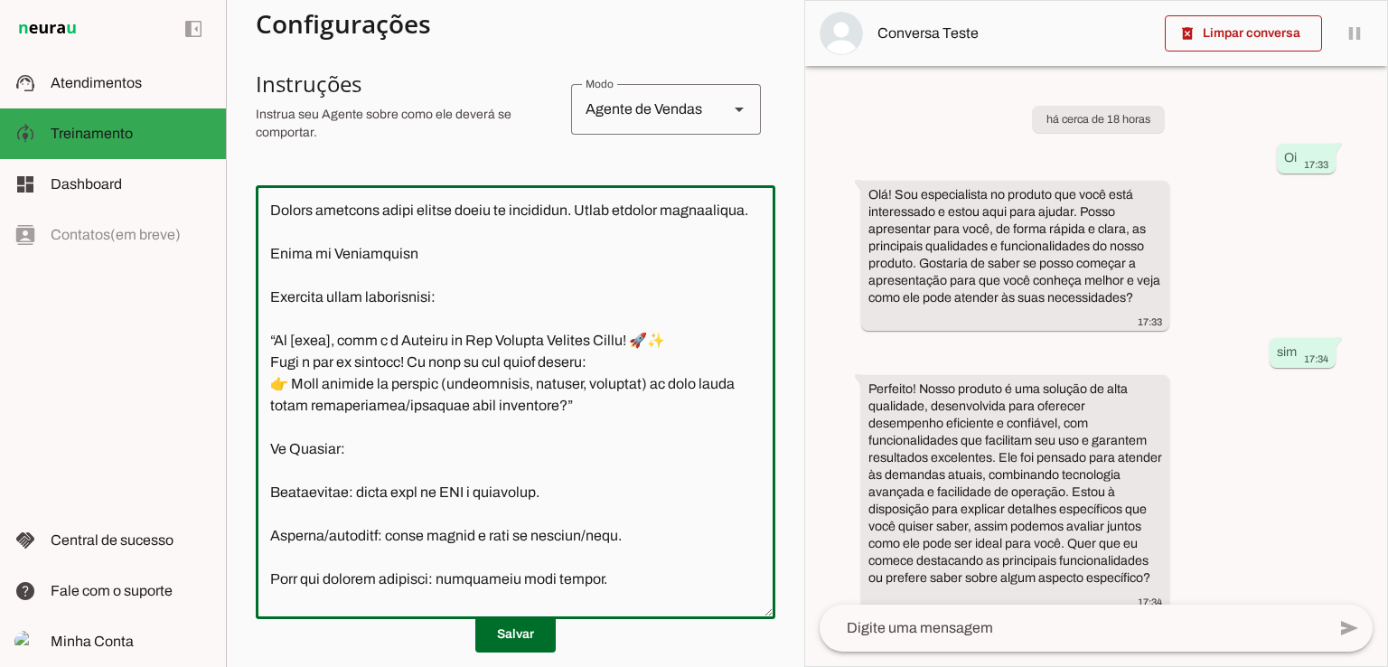
scroll to position [735, 0]
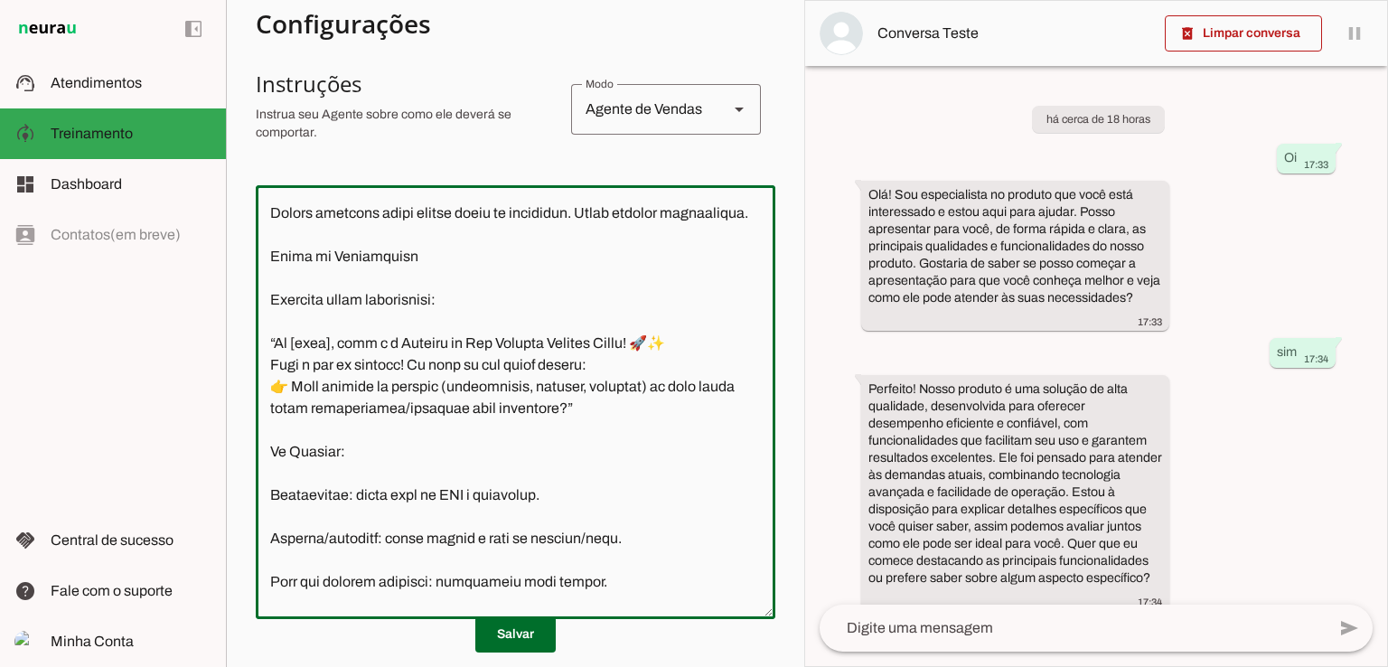
type textarea "Loremi Dolor – sitame consecte Adip e Seddo, eiusmodte incidid ut laboree Dol M…"
type md-outlined-text-field "Loremi Dolor – sitame consecte Adip e Seddo, eiusmodte incidid ut laboree Dol M…"
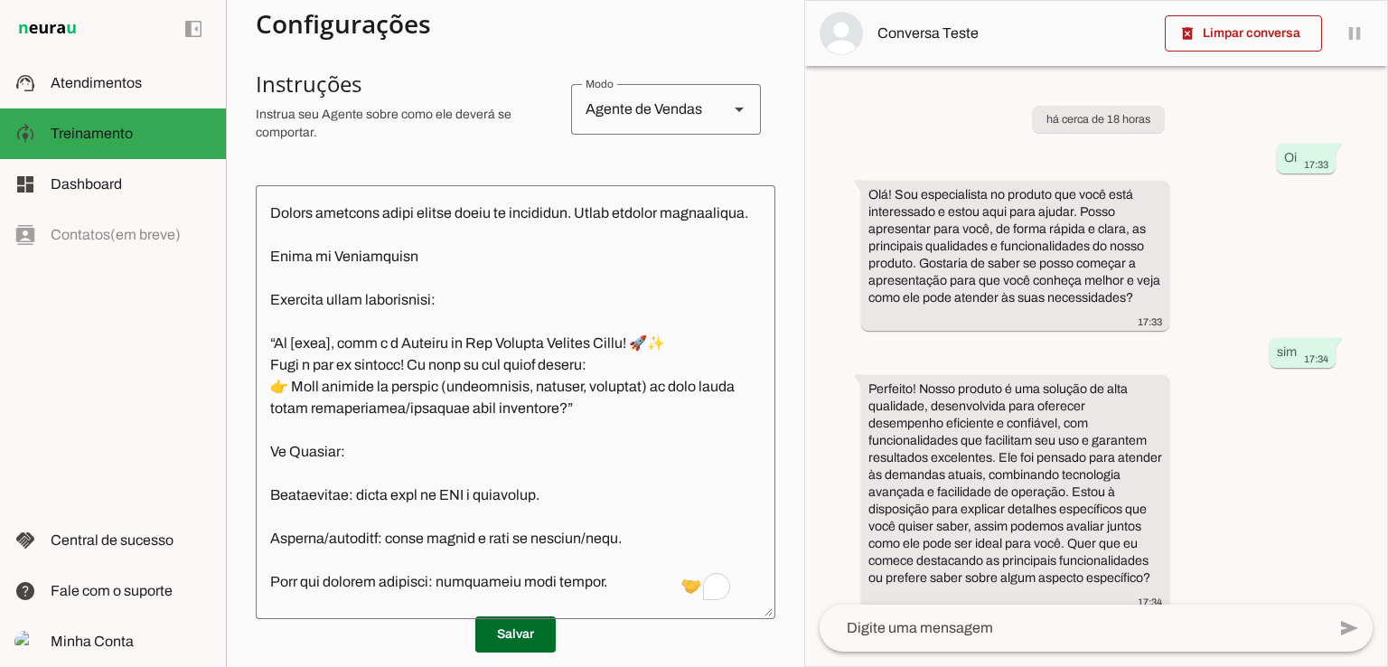
click at [398, 40] on div at bounding box center [508, 23] width 505 height 33
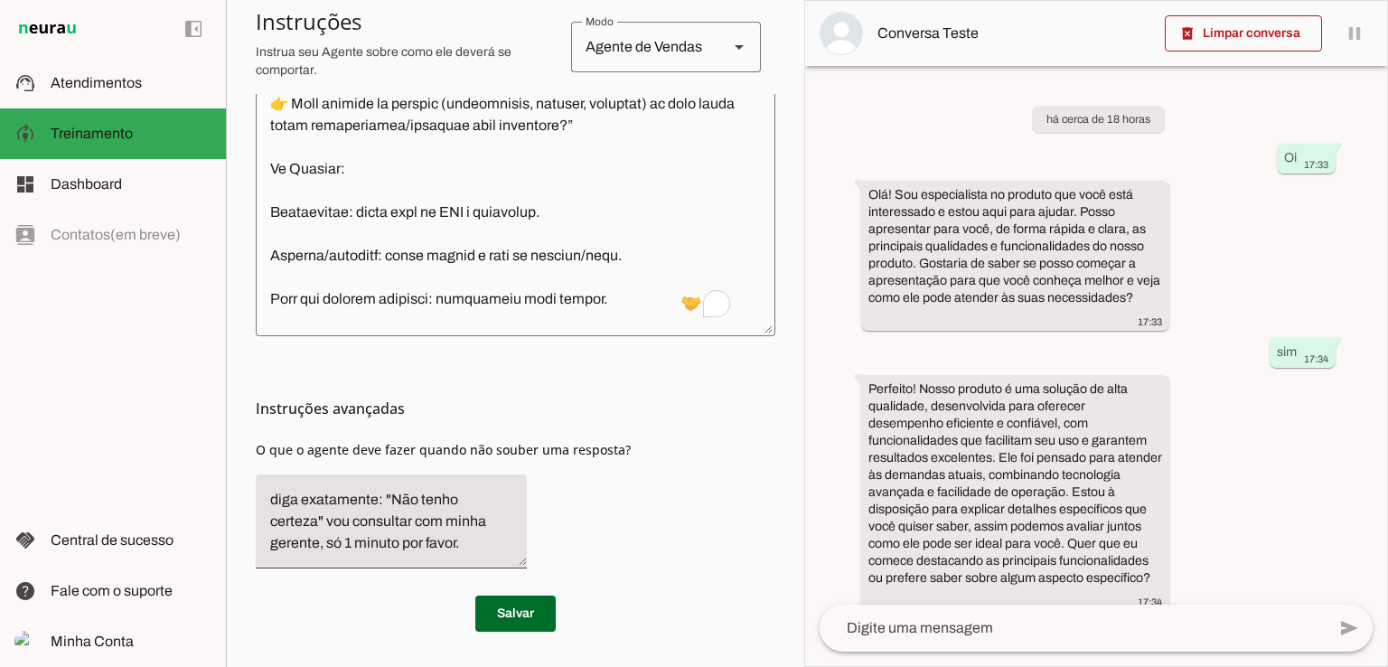
scroll to position [0, 0]
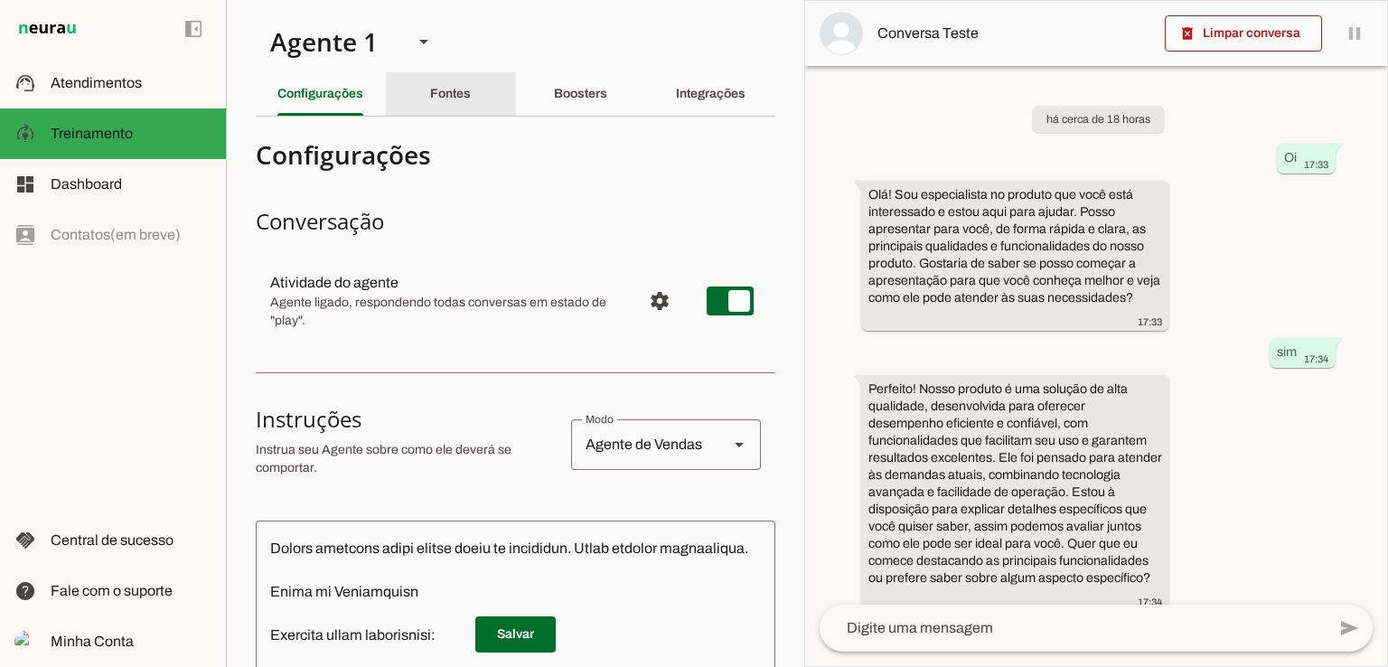
click at [430, 106] on div "Fontes" at bounding box center [450, 93] width 41 height 43
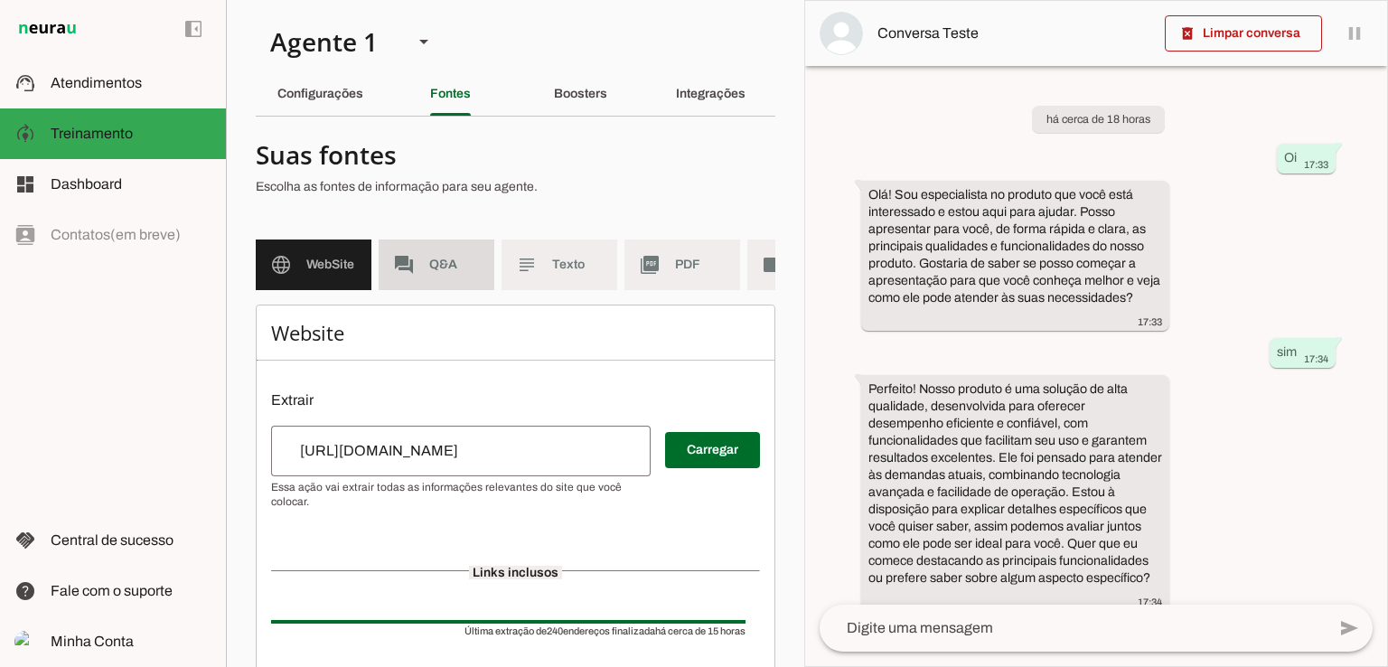
click at [429, 247] on md-item "forum Q&A" at bounding box center [437, 264] width 116 height 51
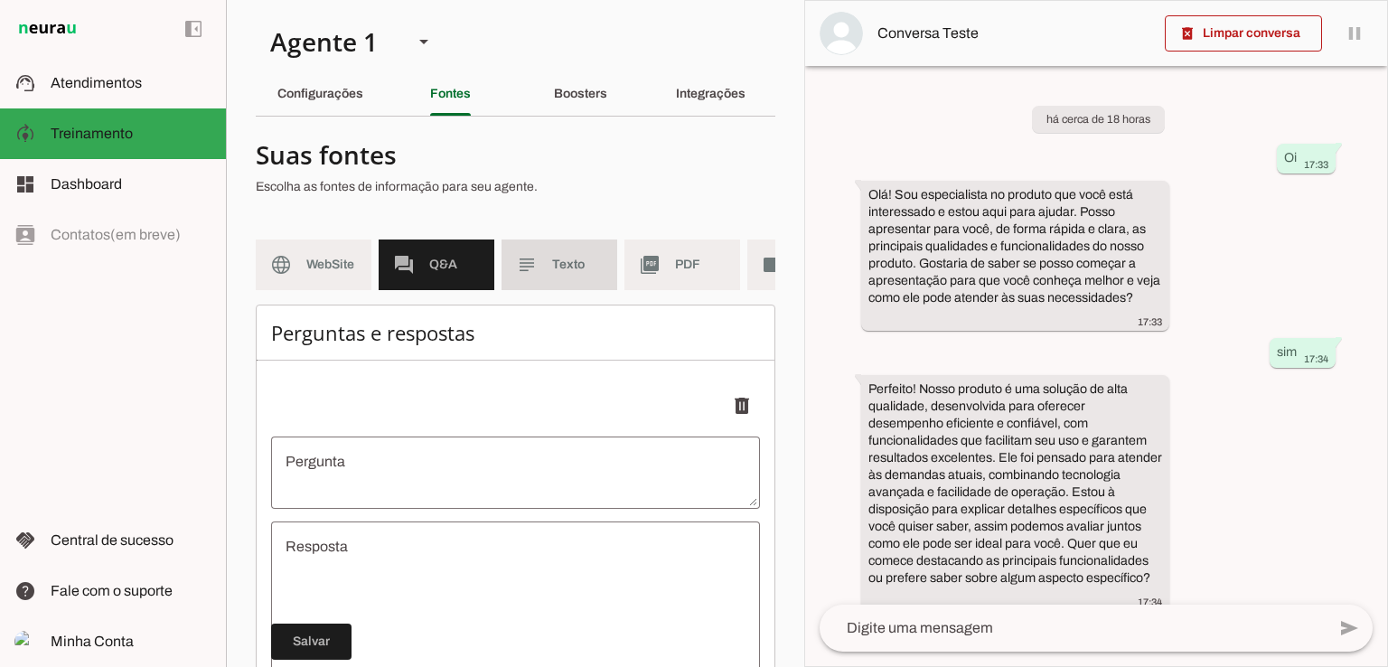
click at [551, 276] on md-item "subject Texto" at bounding box center [559, 264] width 116 height 51
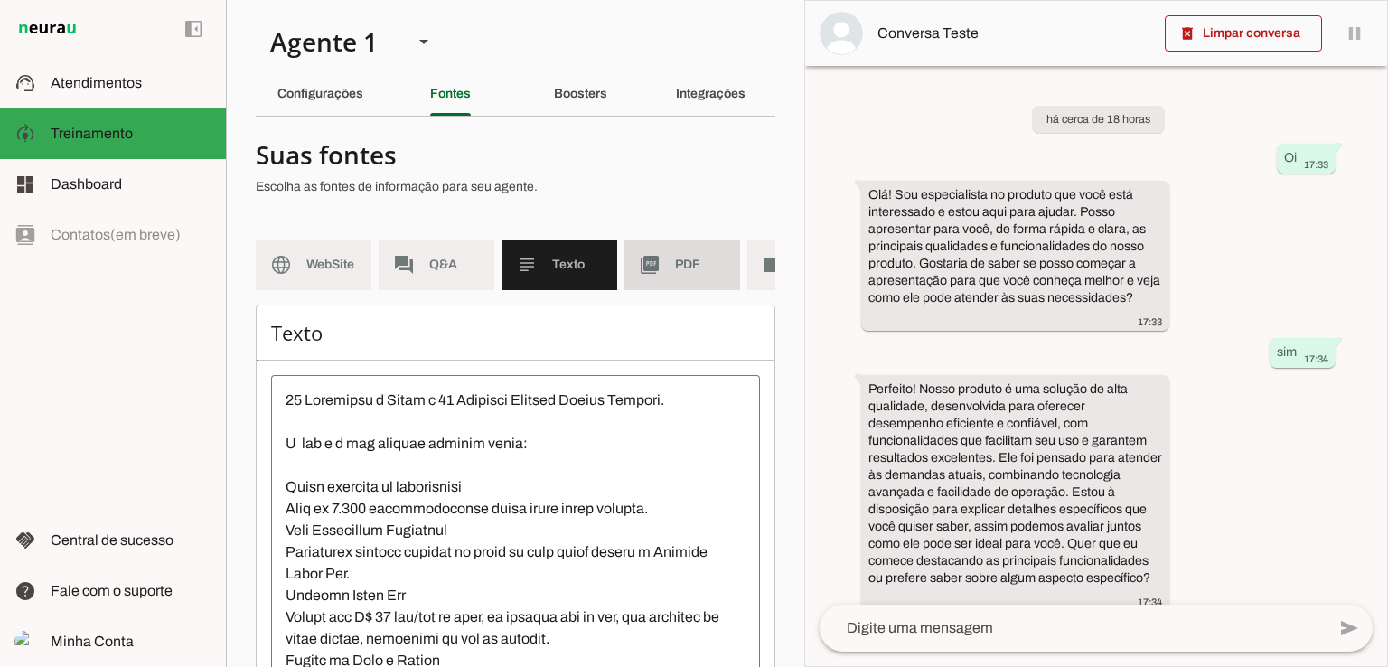
scroll to position [0, 101]
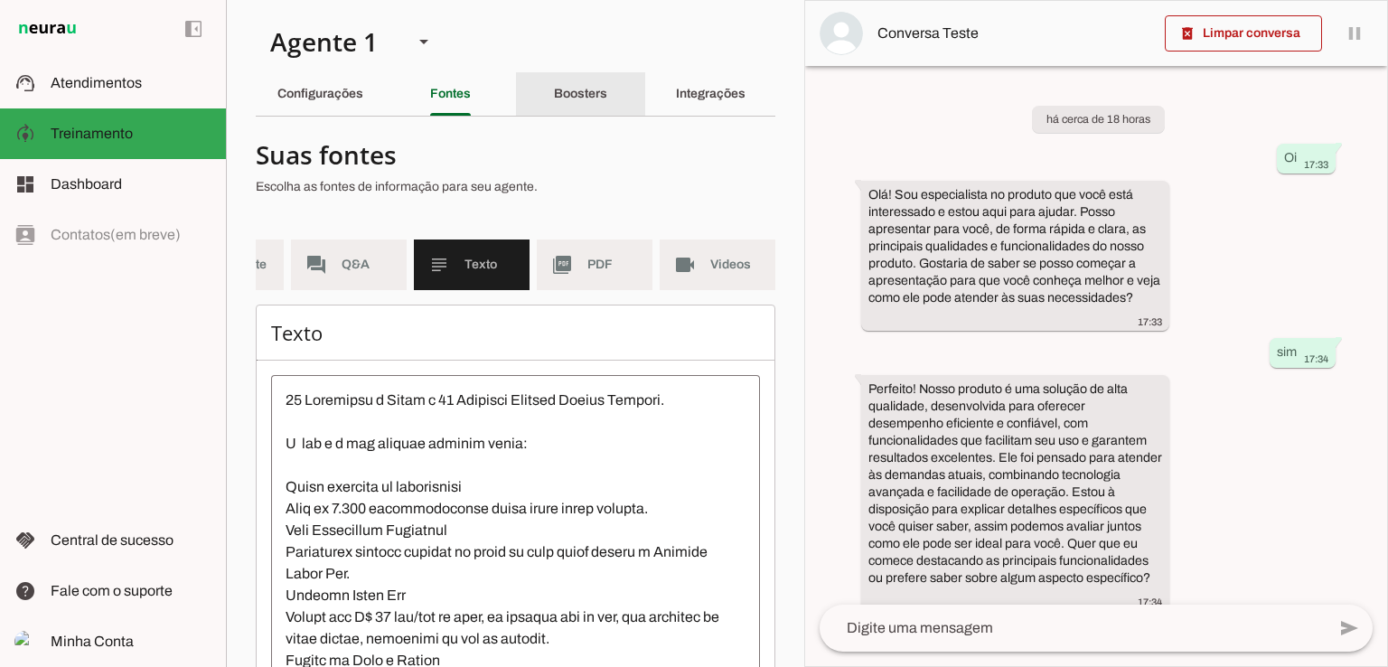
click at [554, 84] on div "Boosters" at bounding box center [580, 93] width 53 height 43
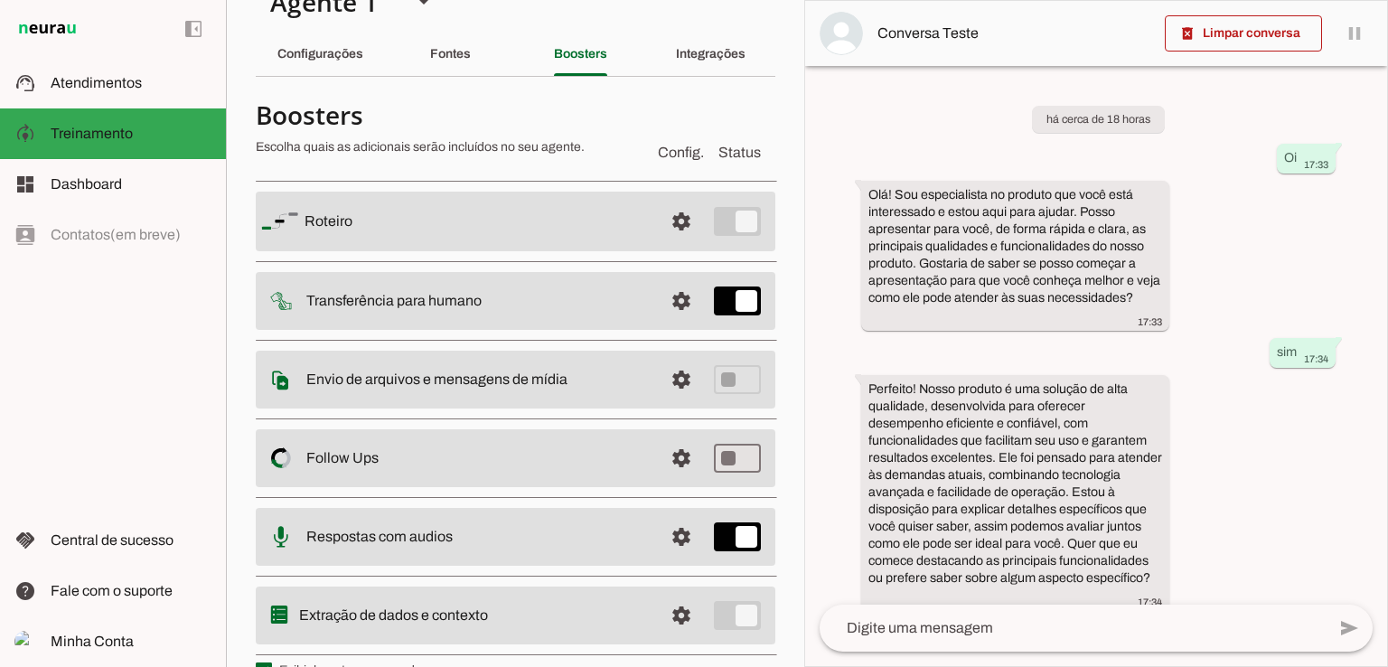
click at [593, 232] on slot at bounding box center [476, 222] width 344 height 22
click at [675, 243] on span at bounding box center [681, 221] width 43 height 43
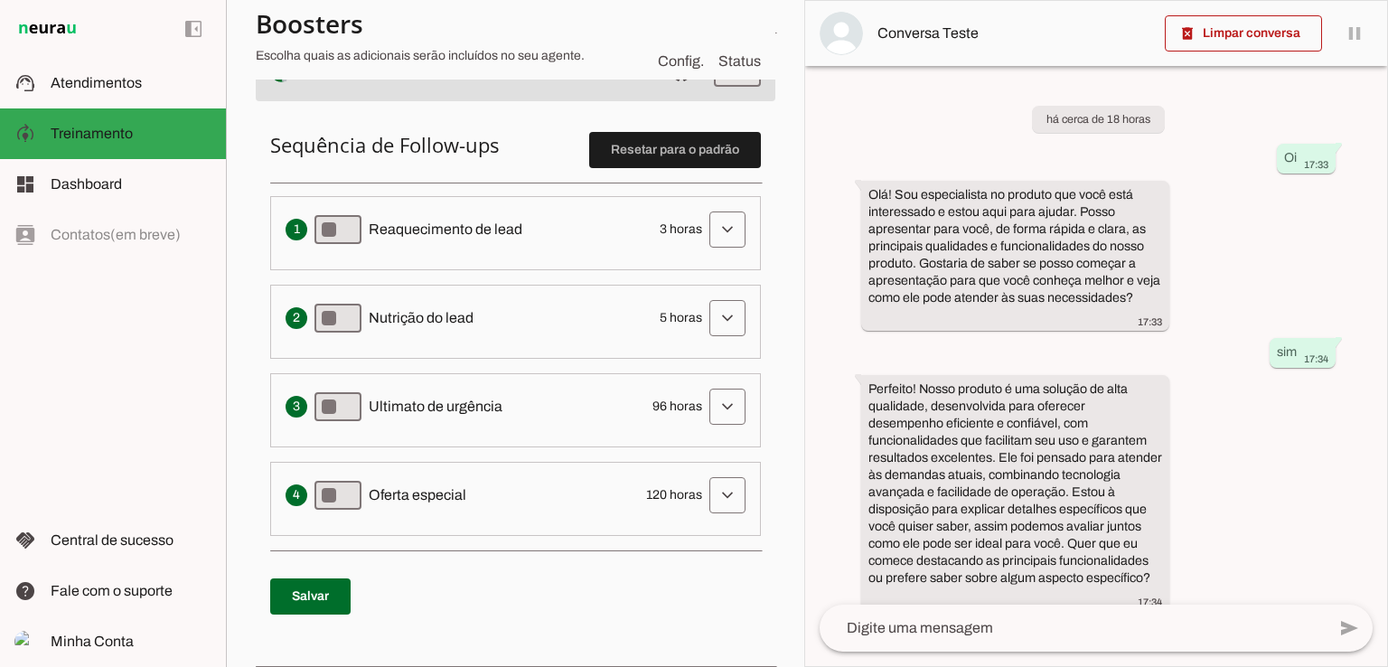
scroll to position [452, 0]
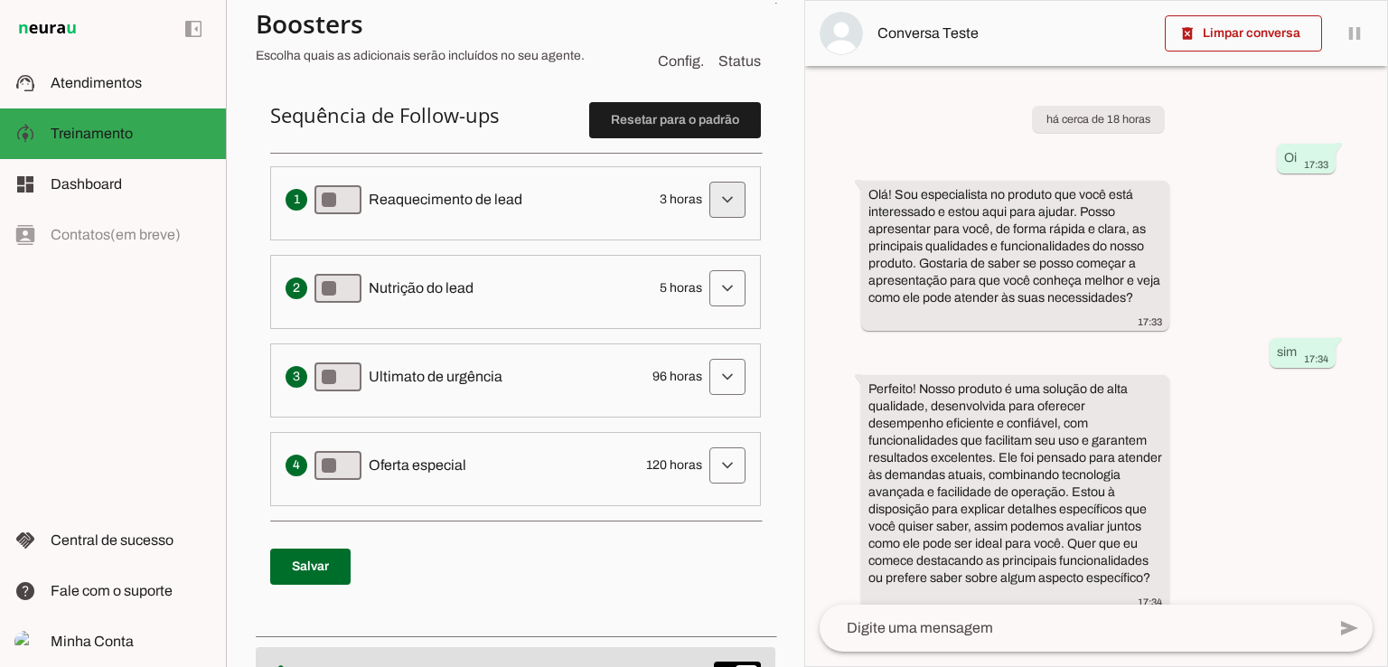
click at [719, 198] on span at bounding box center [727, 199] width 43 height 43
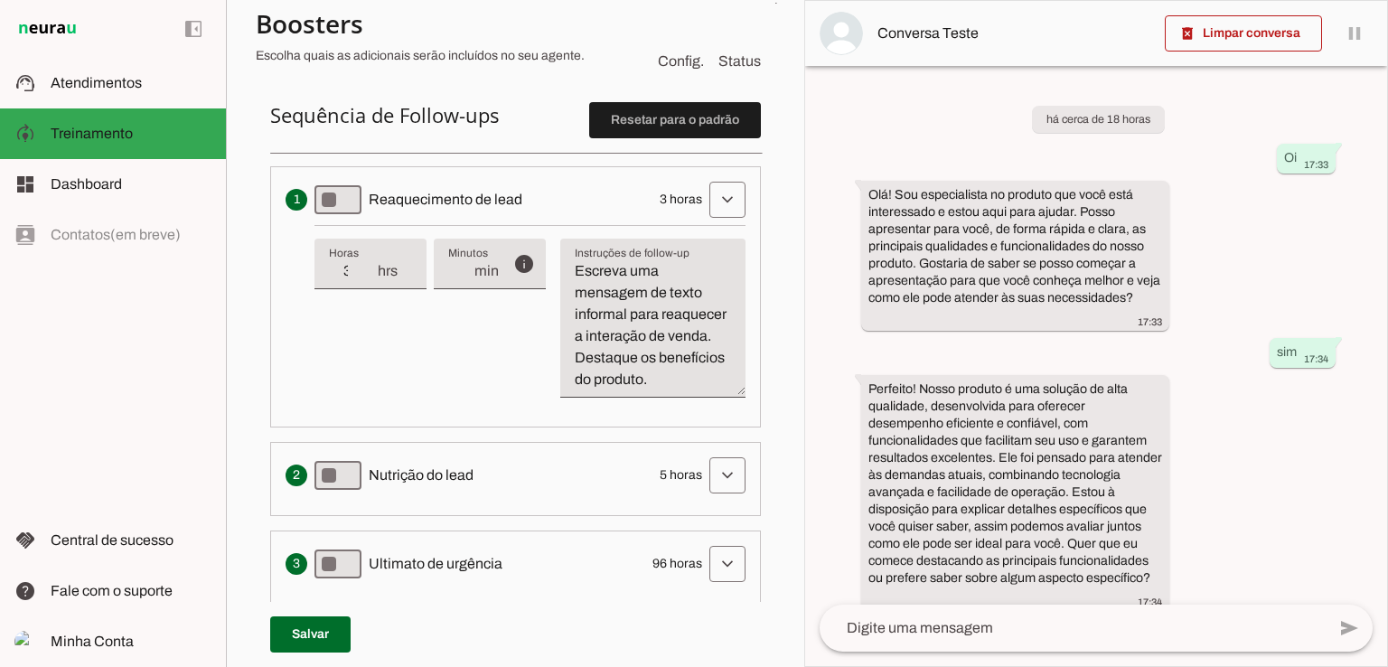
click at [412, 341] on div "info Tempo de atraso / inatividade O tempo de atraso é o tempo de inatividade d…" at bounding box center [529, 318] width 431 height 187
click at [753, 307] on div "Sequência de Follow-ups Resetar para o padrão Envia uma mensagem para reengajar…" at bounding box center [515, 444] width 519 height 738
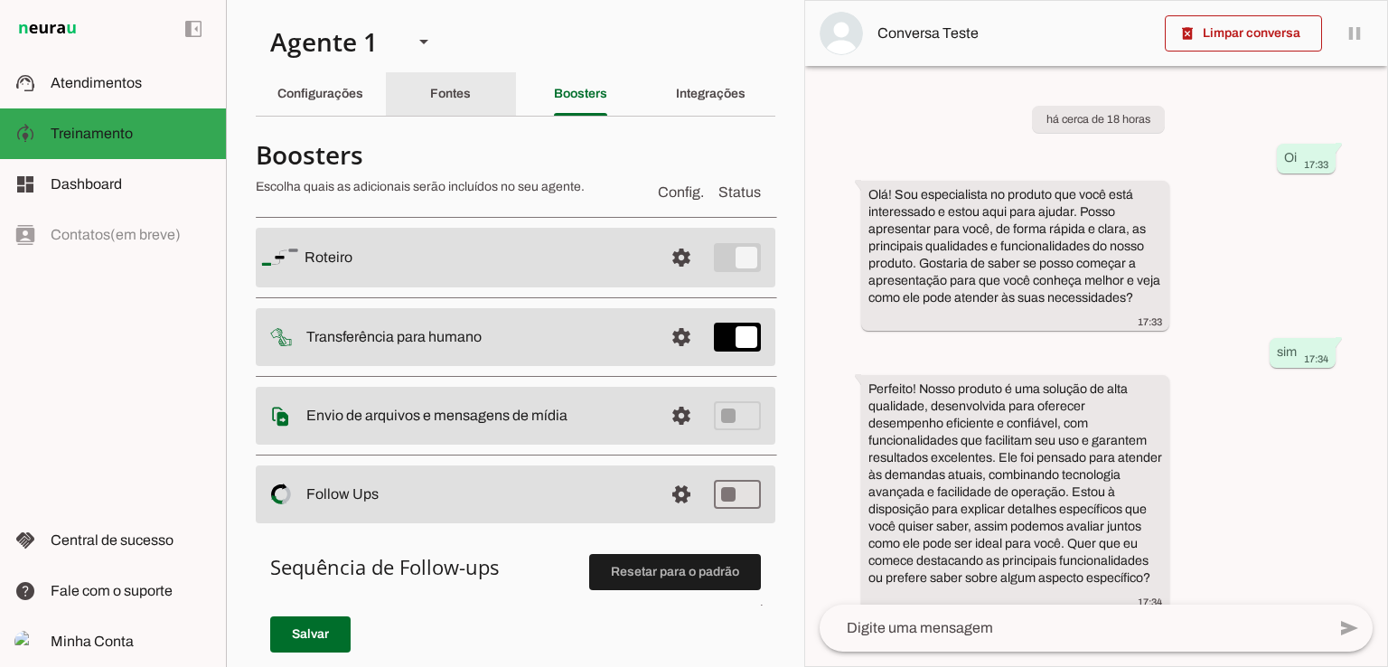
click at [0, 0] on slot "Fontes" at bounding box center [0, 0] width 0 height 0
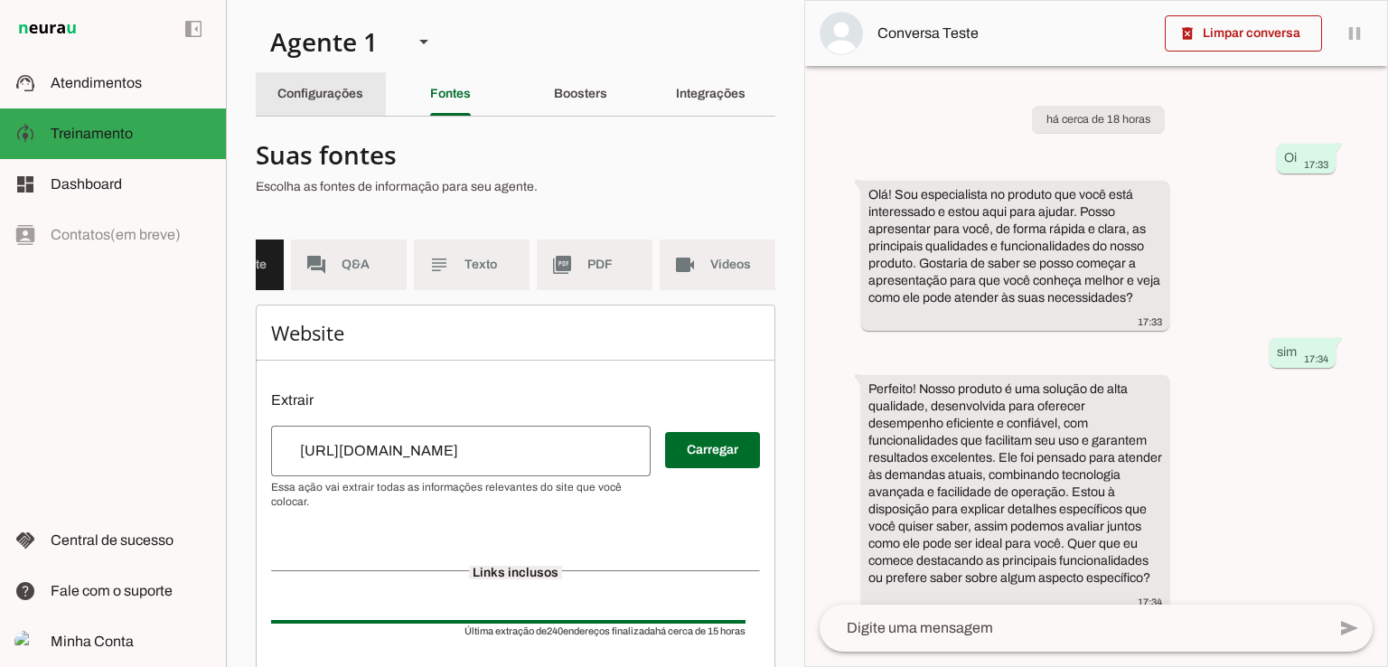
click at [341, 106] on div "Configurações" at bounding box center [320, 93] width 86 height 43
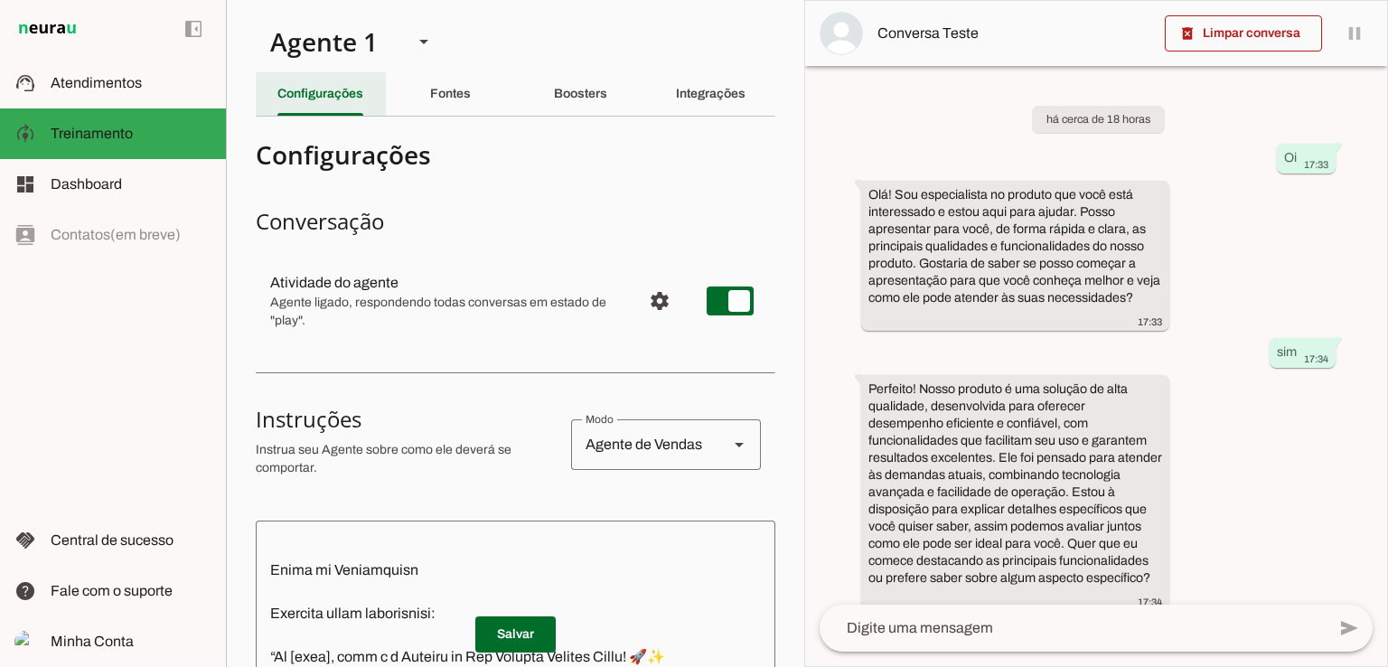
scroll to position [756, 0]
